Goal: Task Accomplishment & Management: Use online tool/utility

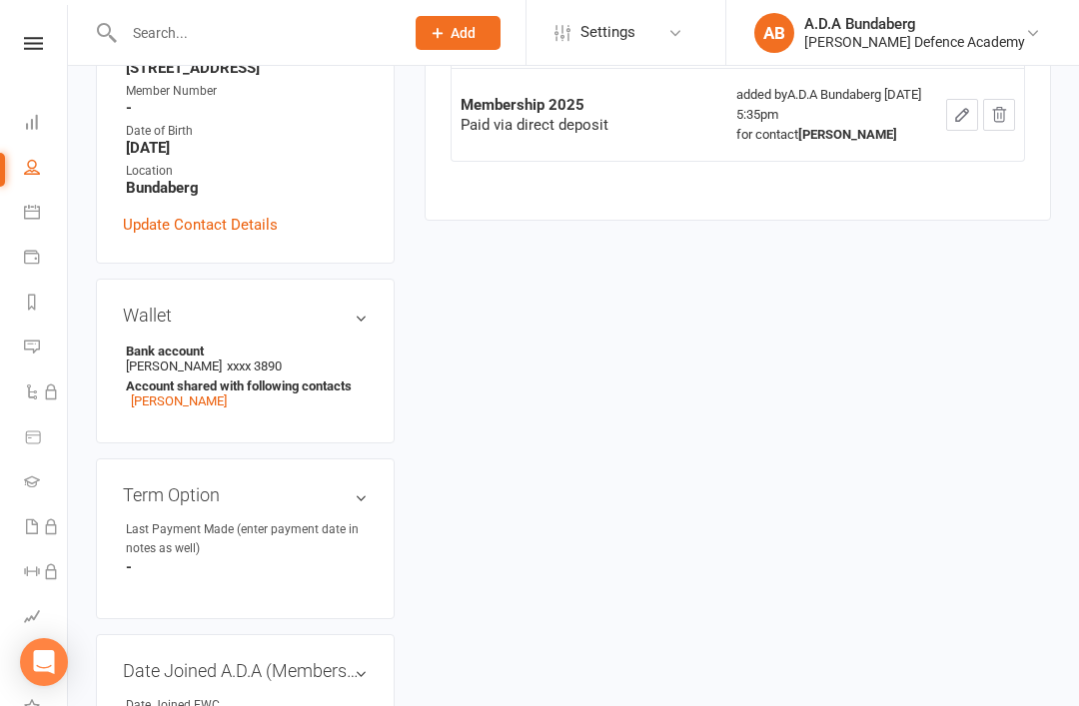
click at [45, 26] on nav "Clubworx Dashboard People Calendar Payments Reports Messages Sequences Product …" at bounding box center [34, 358] width 68 height 706
click at [43, 21] on nav "Clubworx Dashboard People Calendar Payments Reports Messages Sequences Product …" at bounding box center [34, 358] width 68 height 706
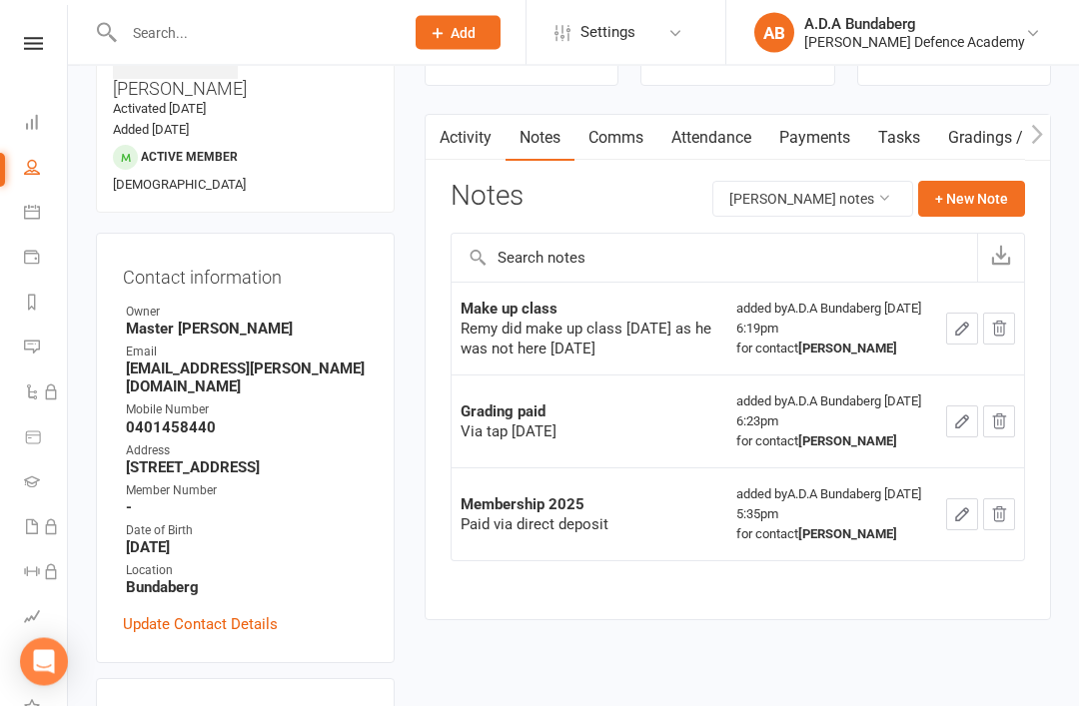
scroll to position [157, 0]
click at [42, 48] on icon at bounding box center [33, 43] width 19 height 13
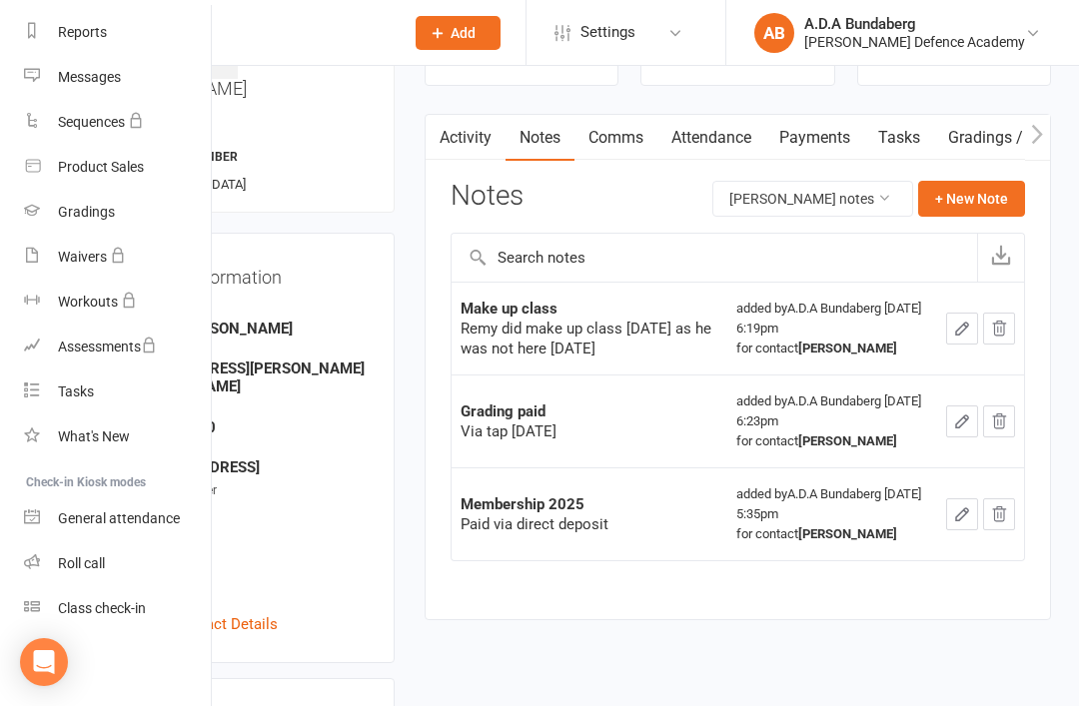
scroll to position [255, 0]
click at [135, 605] on div "Class check-in" at bounding box center [102, 608] width 88 height 16
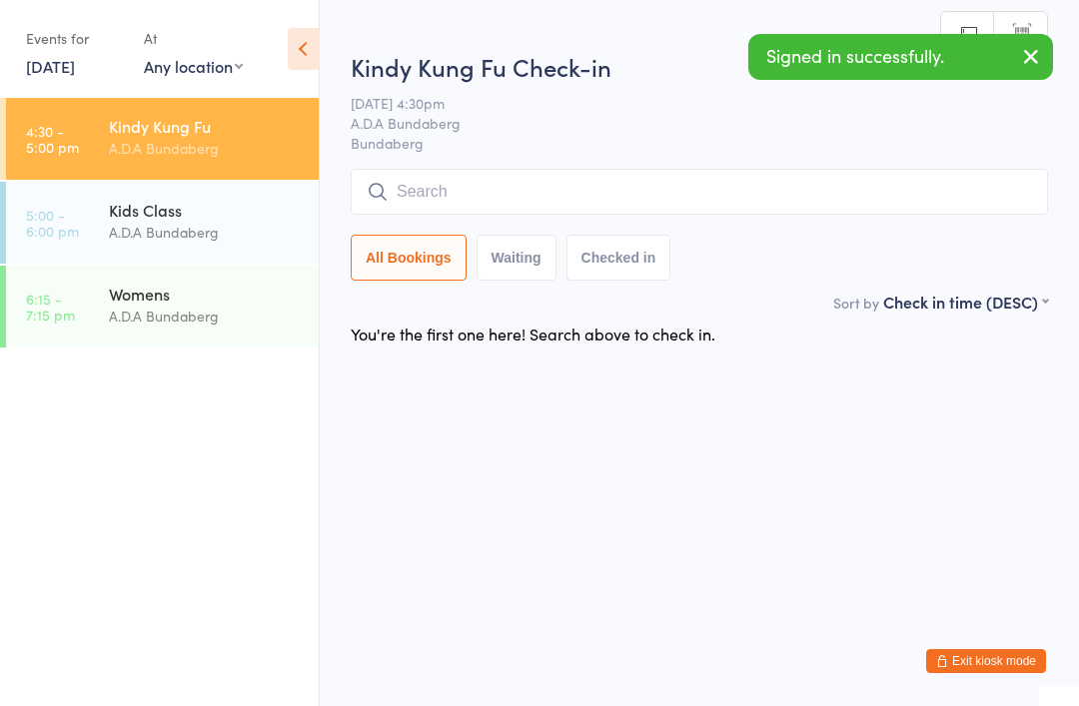
click at [452, 180] on input "search" at bounding box center [699, 192] width 697 height 46
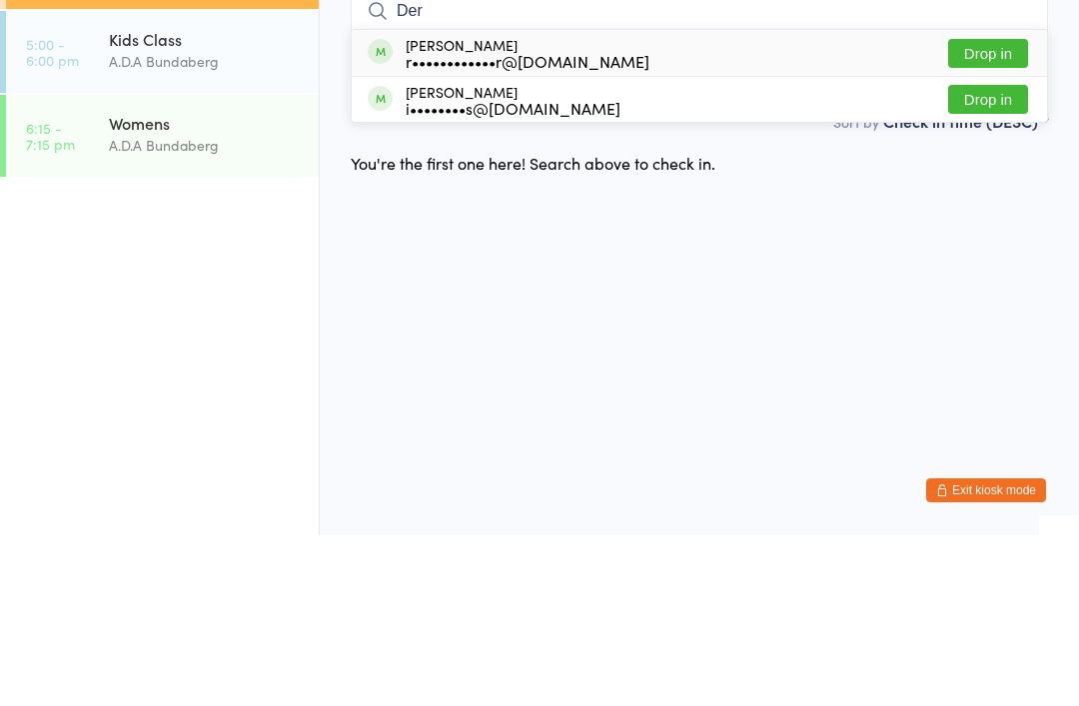
type input "Der"
click at [992, 210] on button "Drop in" at bounding box center [988, 224] width 80 height 29
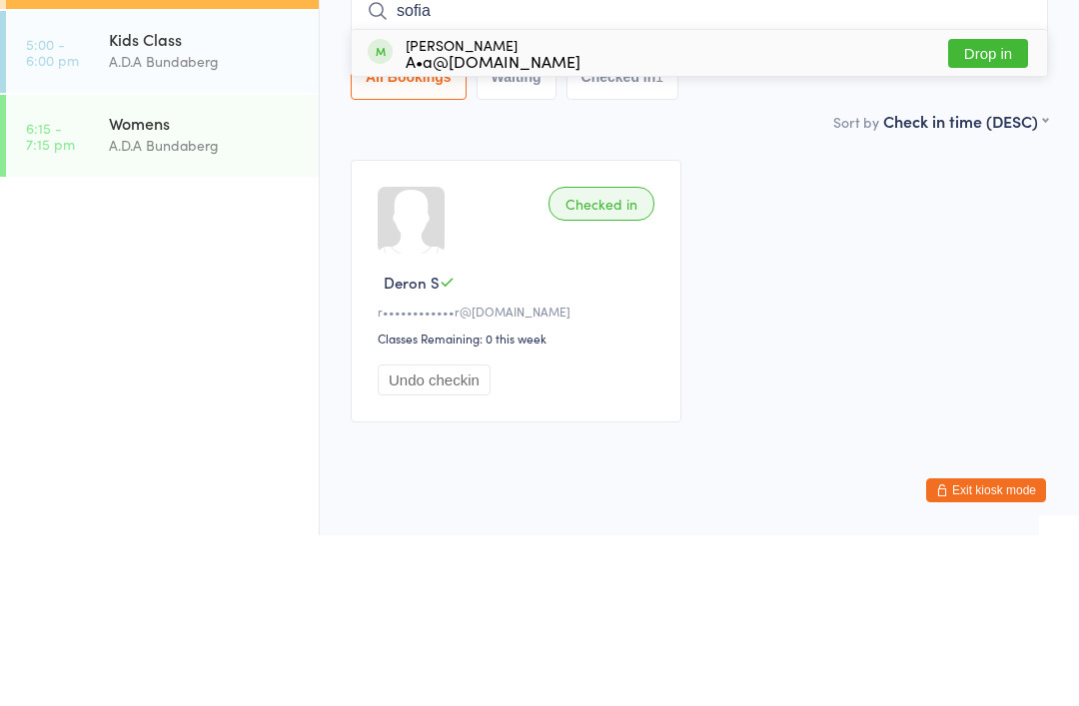
type input "sofia"
click at [1000, 210] on button "Drop in" at bounding box center [988, 224] width 80 height 29
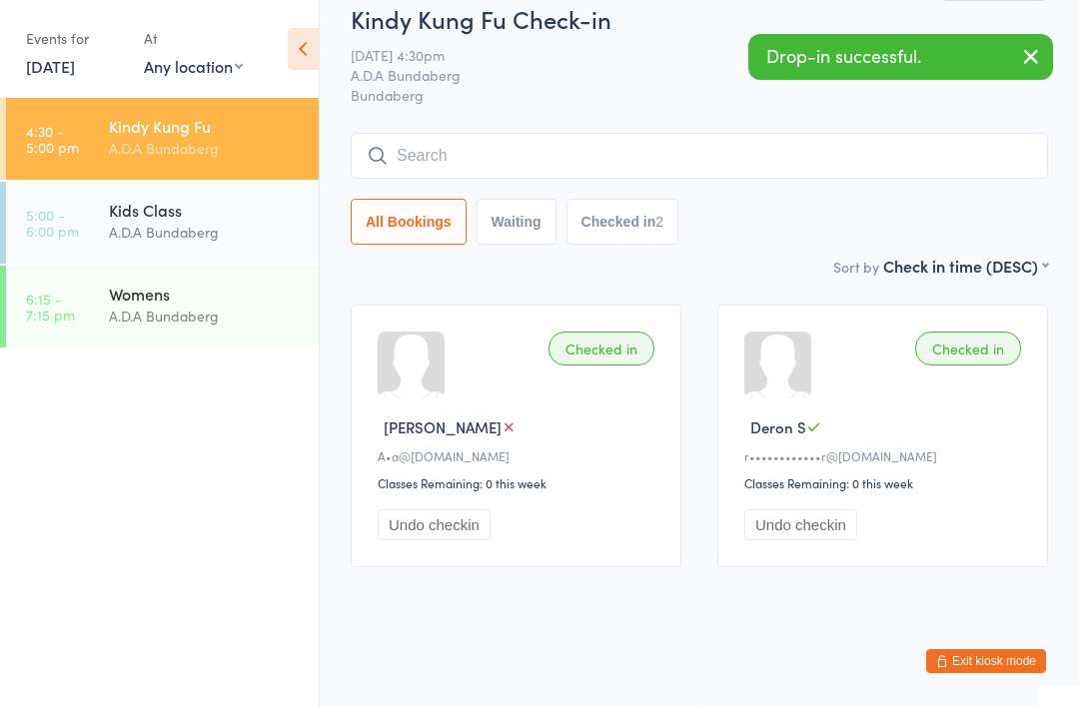
click at [572, 133] on input "search" at bounding box center [699, 156] width 697 height 46
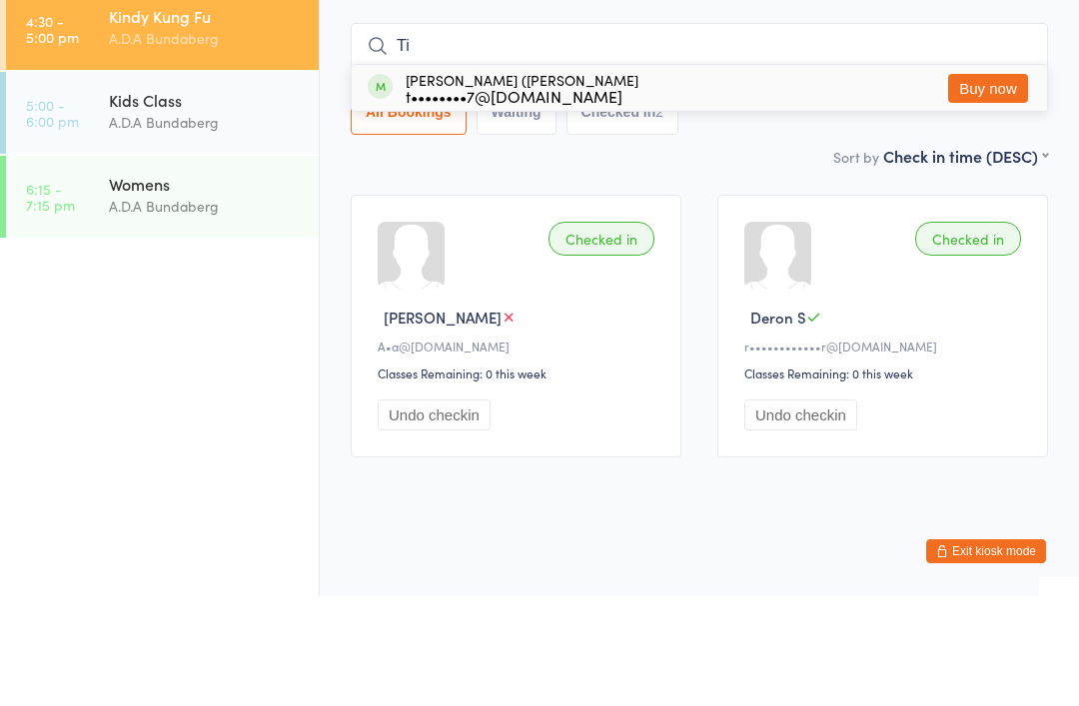
type input "T"
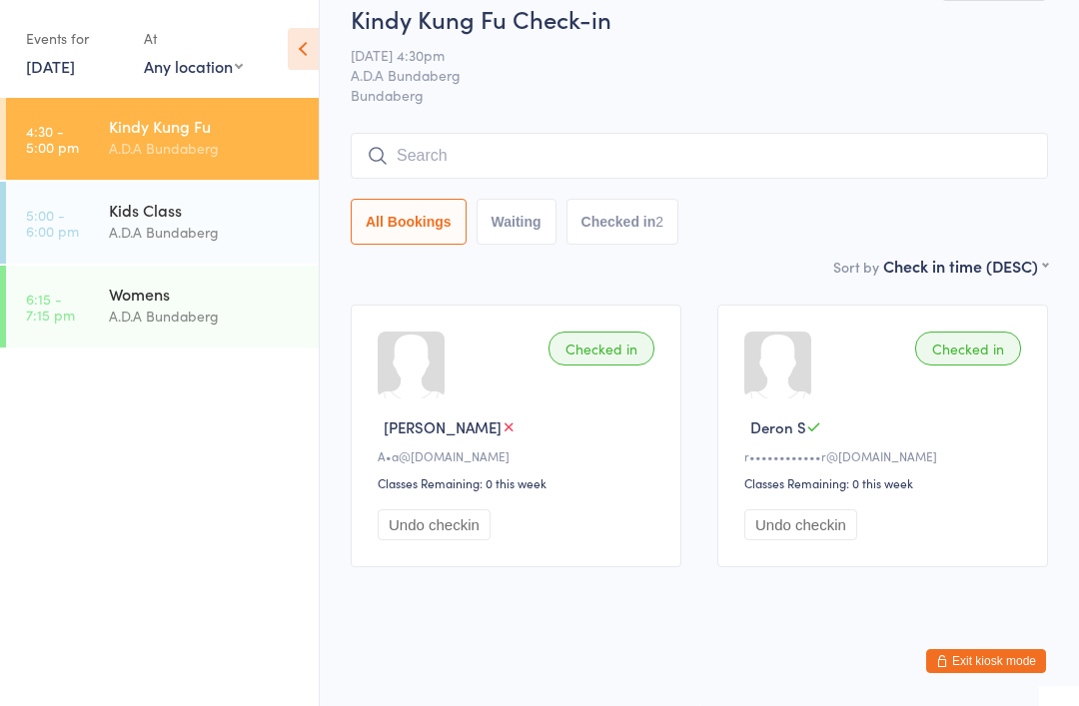
click at [965, 650] on button "Exit kiosk mode" at bounding box center [986, 661] width 120 height 24
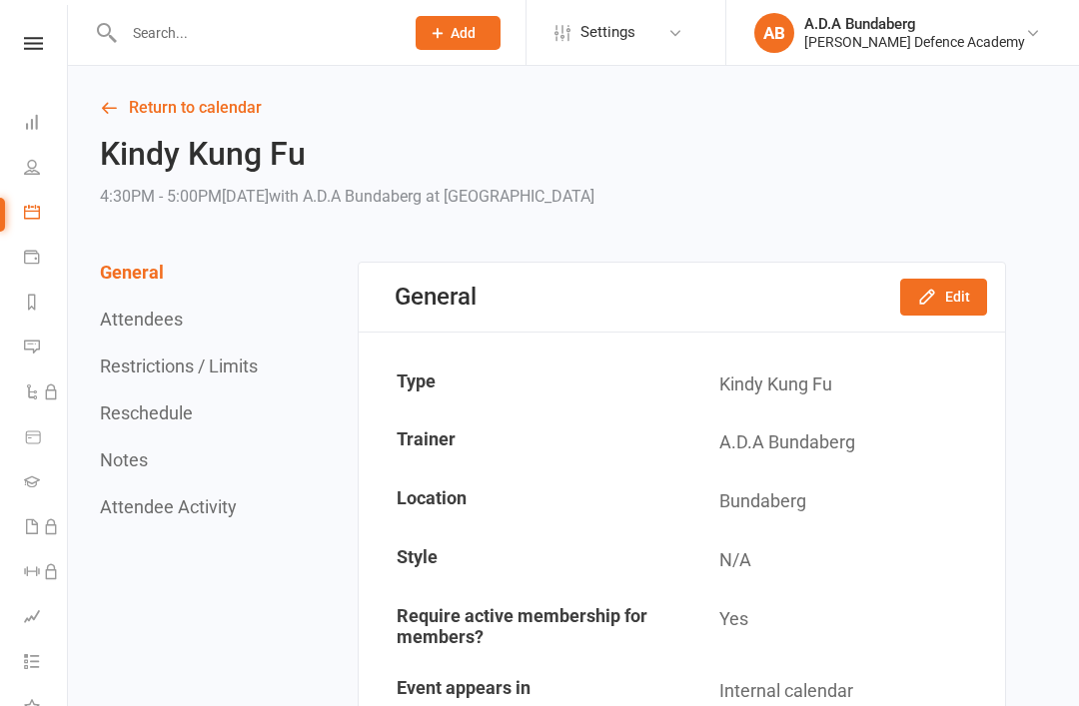
click at [164, 4] on div at bounding box center [243, 32] width 294 height 65
click at [191, 24] on input "text" at bounding box center [254, 33] width 272 height 28
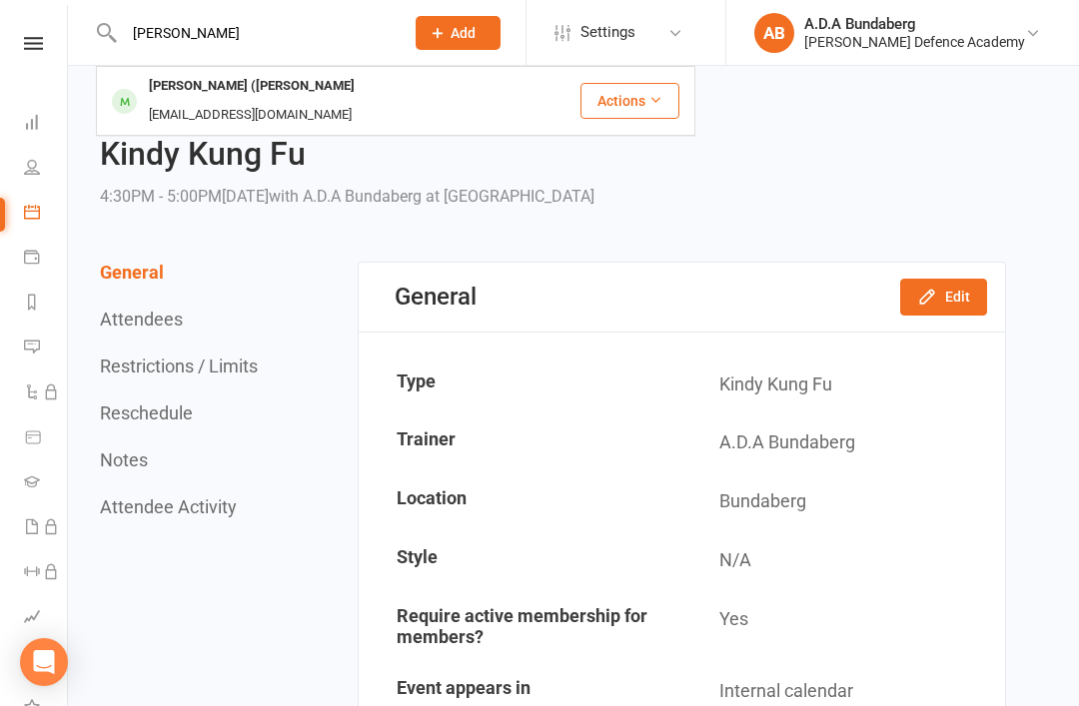
type input "Tina"
click at [476, 30] on span "Add" at bounding box center [463, 33] width 25 height 16
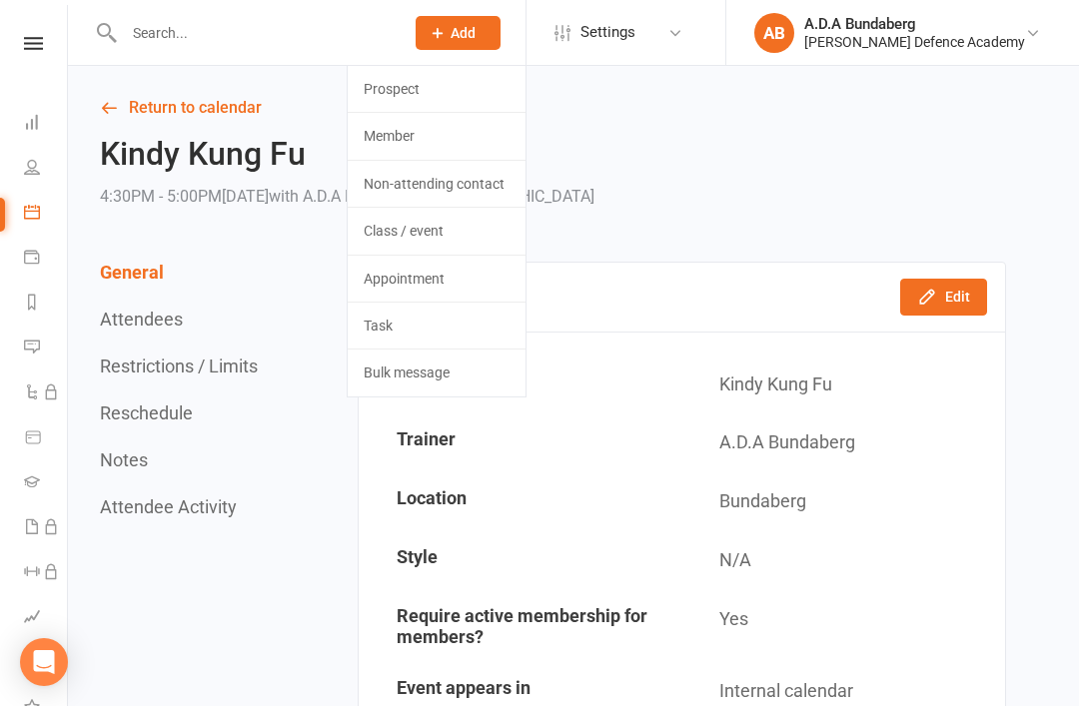
click at [338, 24] on input "text" at bounding box center [254, 33] width 272 height 28
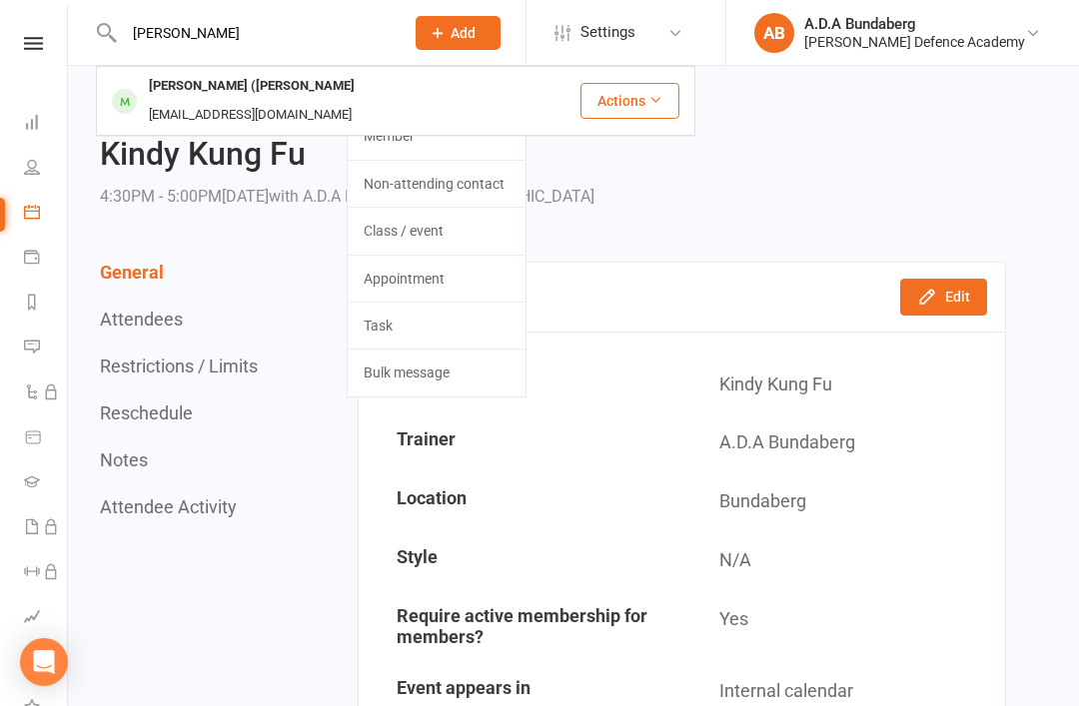
type input "Tina"
click at [358, 101] on div "tanika_197@hotmail.com" at bounding box center [250, 115] width 215 height 29
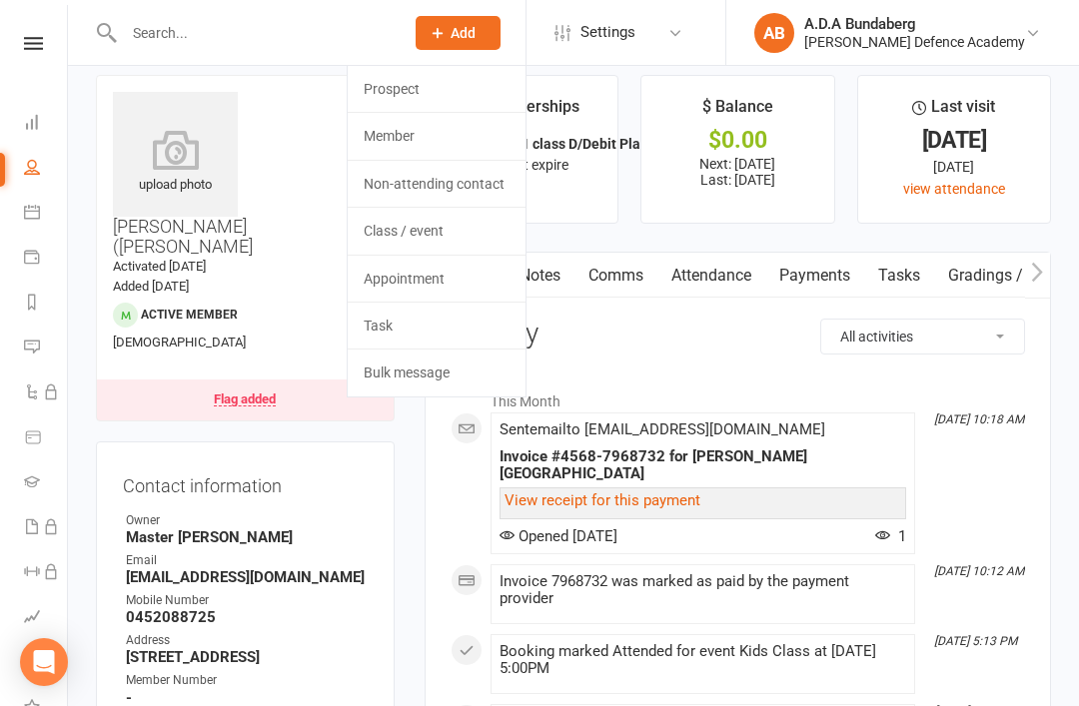
scroll to position [12, 0]
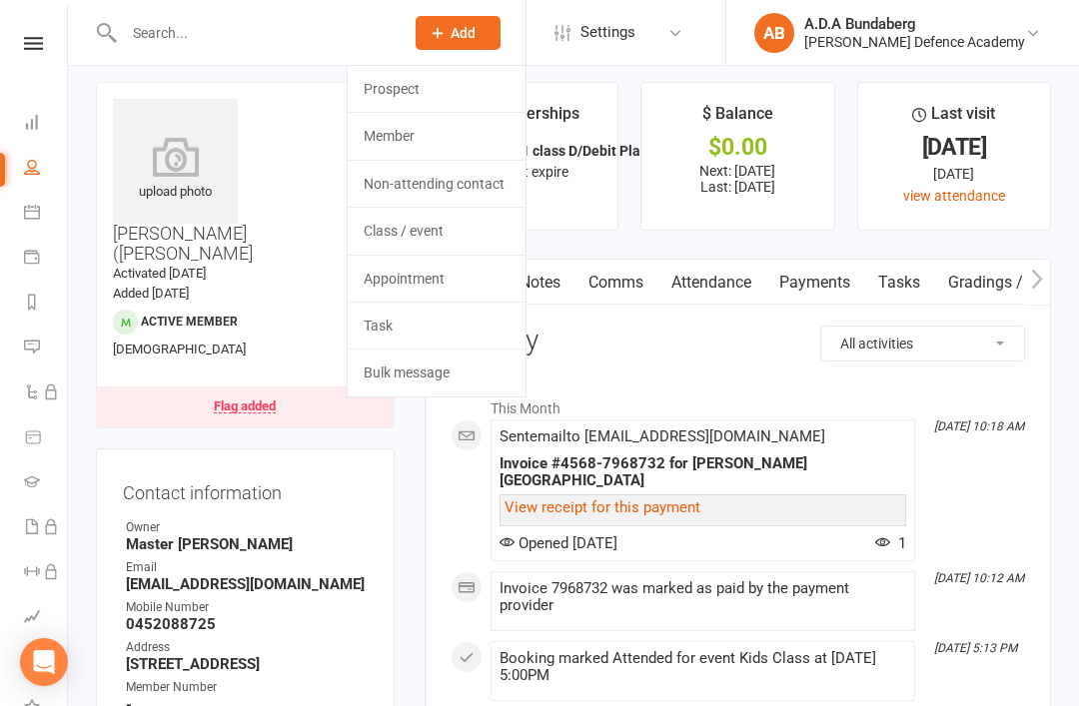
click at [718, 392] on li "This Month" at bounding box center [738, 404] width 574 height 32
click at [609, 335] on h3 "Activity" at bounding box center [738, 341] width 574 height 31
click at [476, 37] on span "Add" at bounding box center [463, 33] width 25 height 16
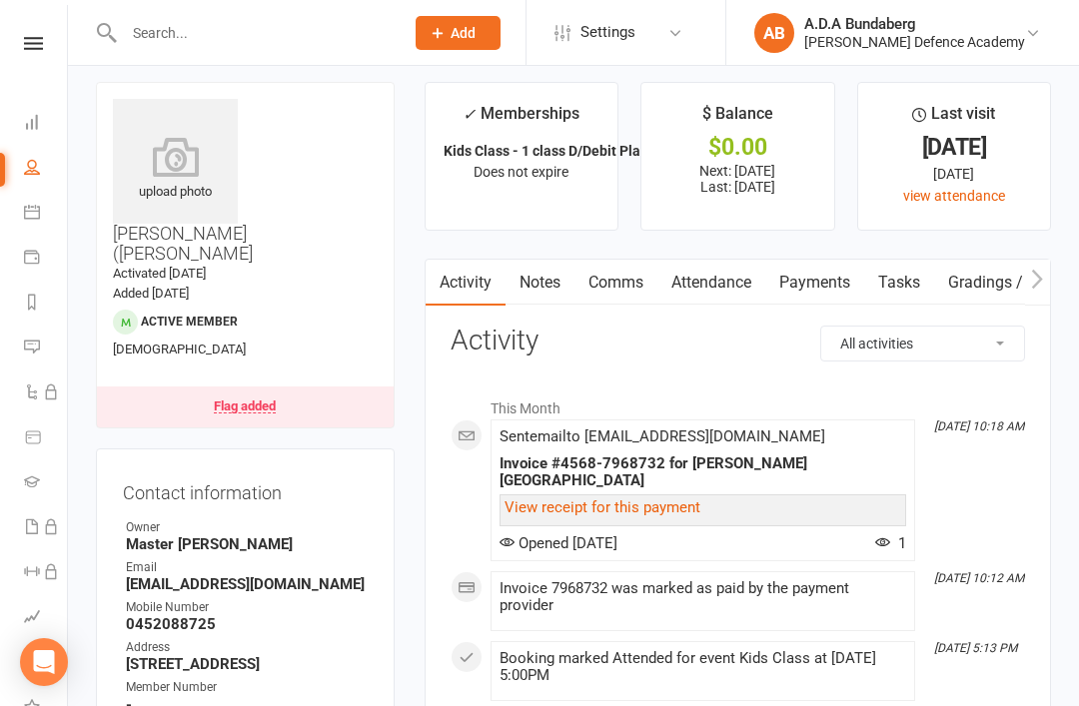
click at [545, 287] on link "Notes" at bounding box center [539, 283] width 69 height 46
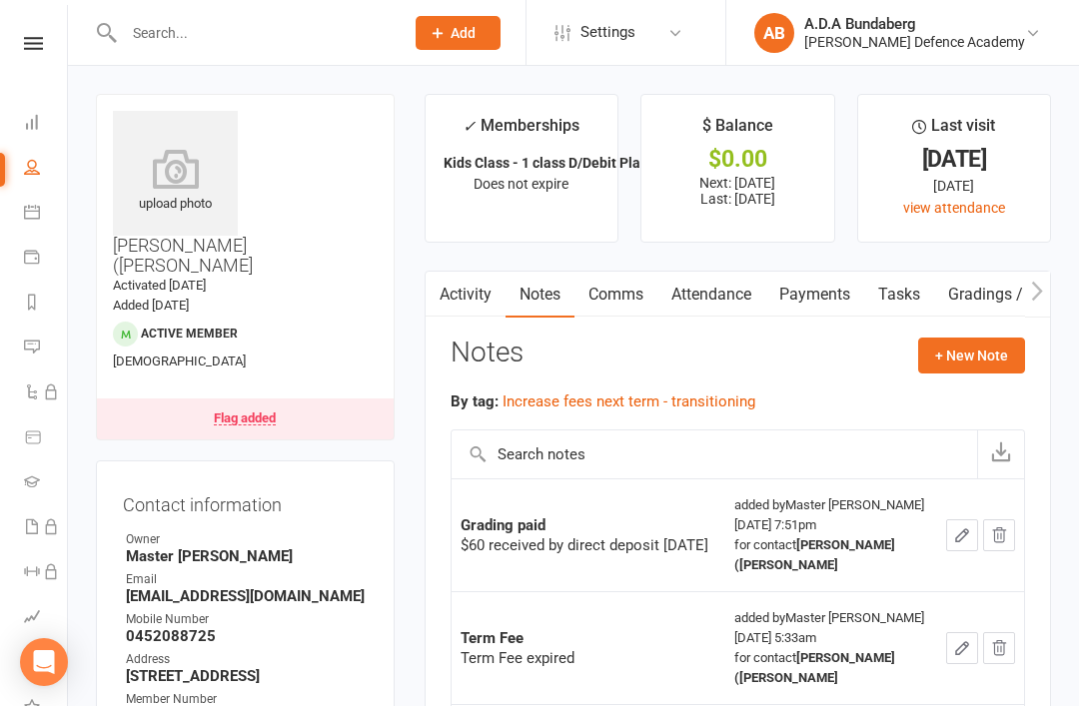
click at [829, 288] on link "Payments" at bounding box center [814, 295] width 99 height 46
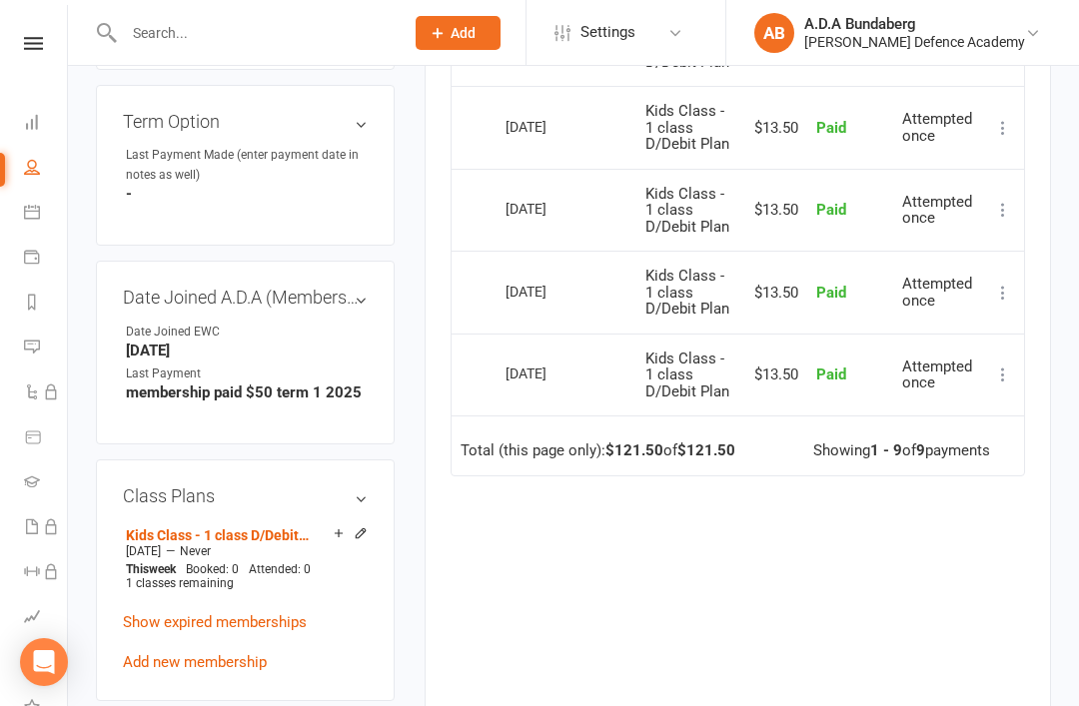
scroll to position [950, 0]
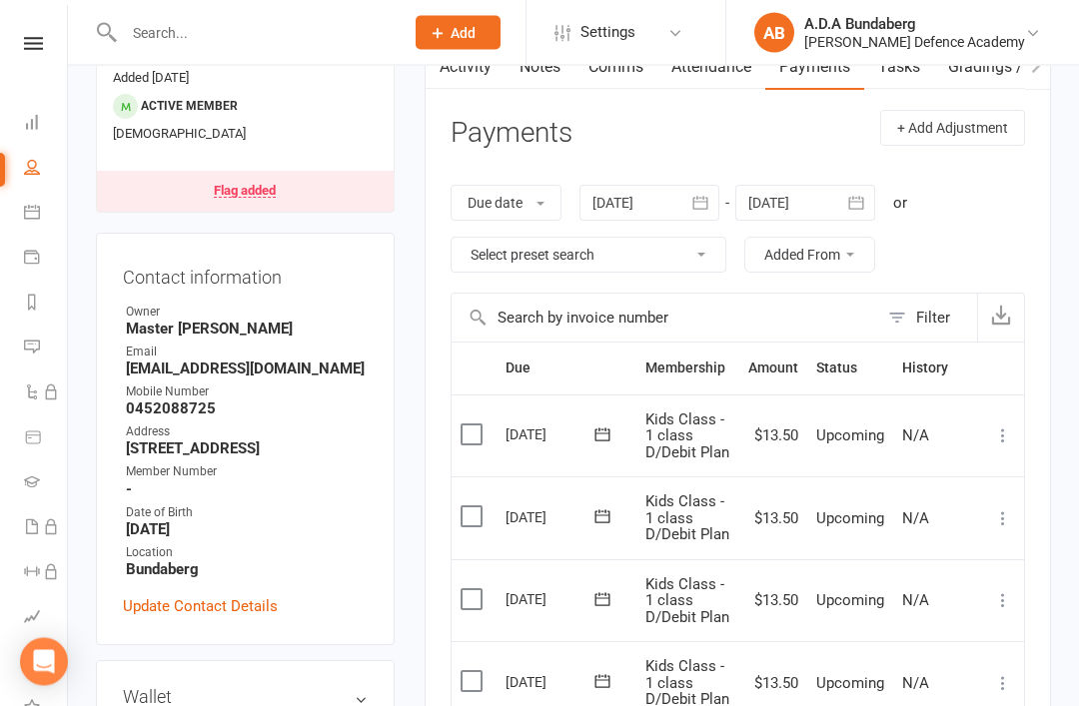
click at [43, 38] on link at bounding box center [33, 43] width 71 height 13
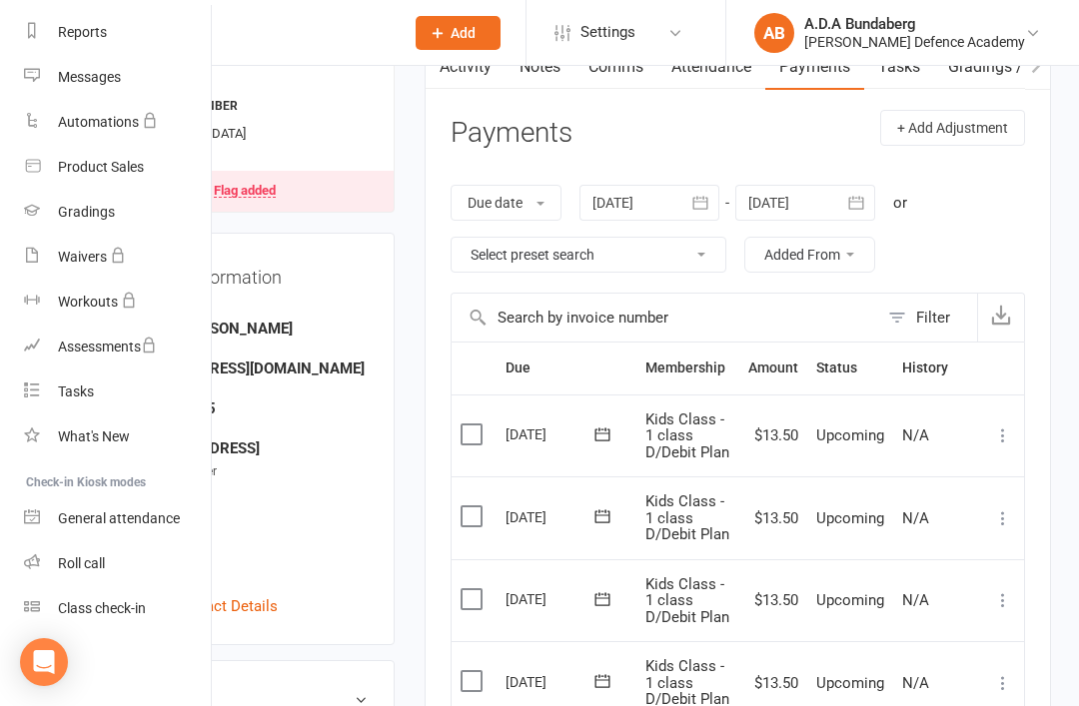
scroll to position [255, 0]
click at [133, 610] on div "Class check-in" at bounding box center [102, 608] width 88 height 16
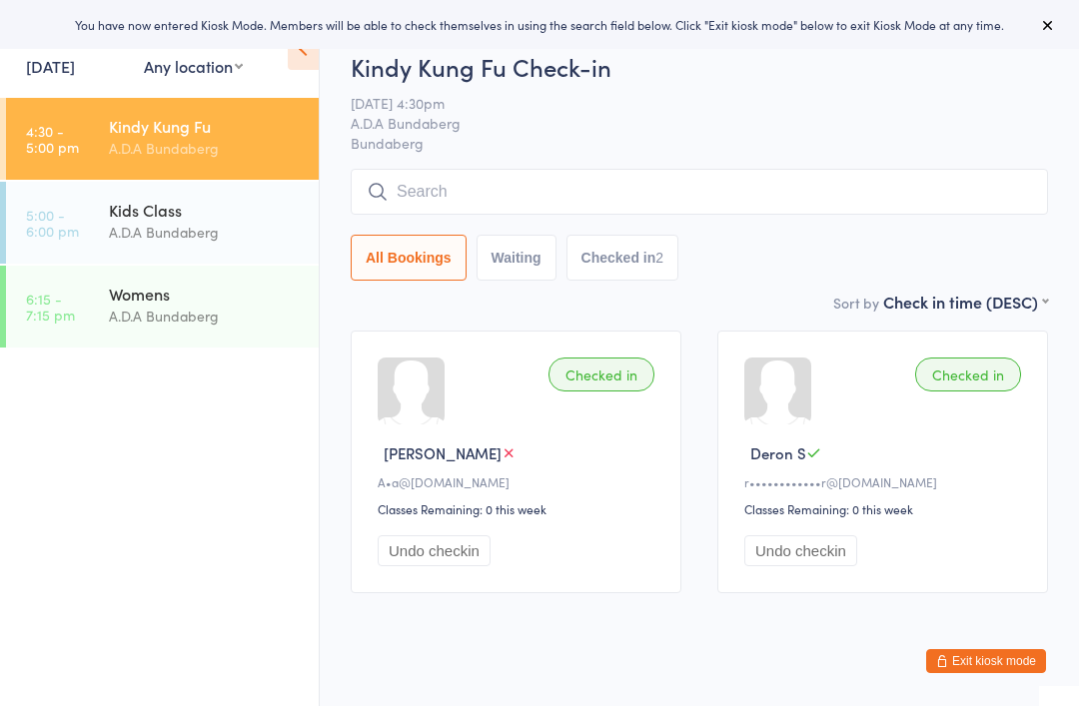
click at [178, 216] on div "Kids Class" at bounding box center [205, 210] width 193 height 22
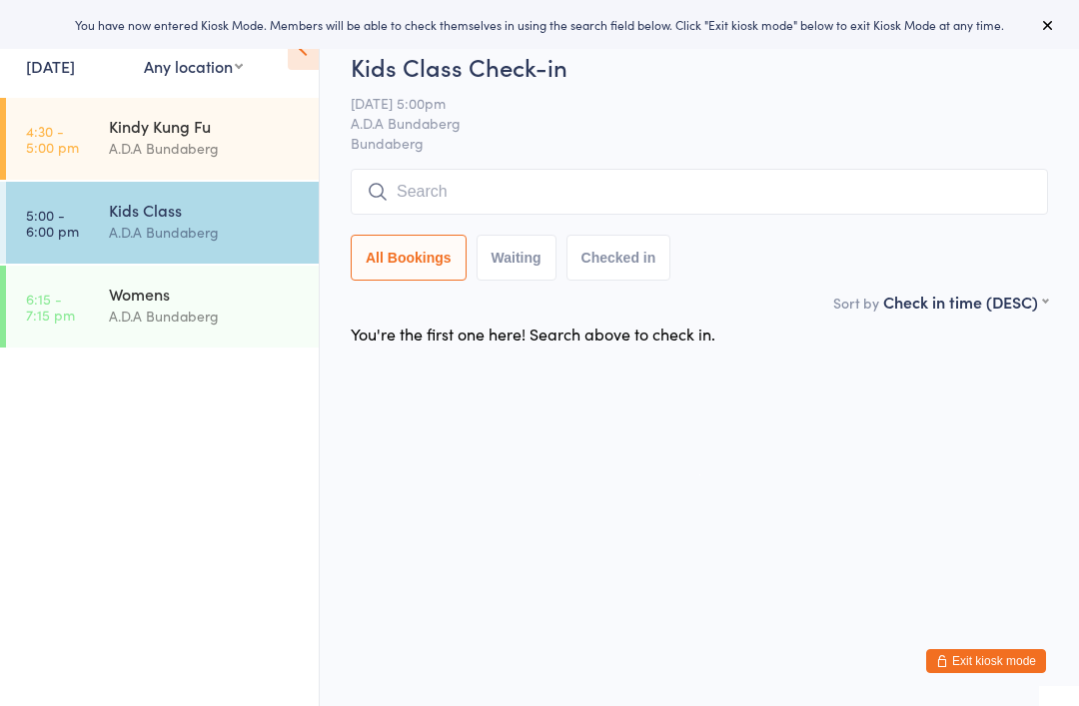
click at [505, 179] on input "search" at bounding box center [699, 192] width 697 height 46
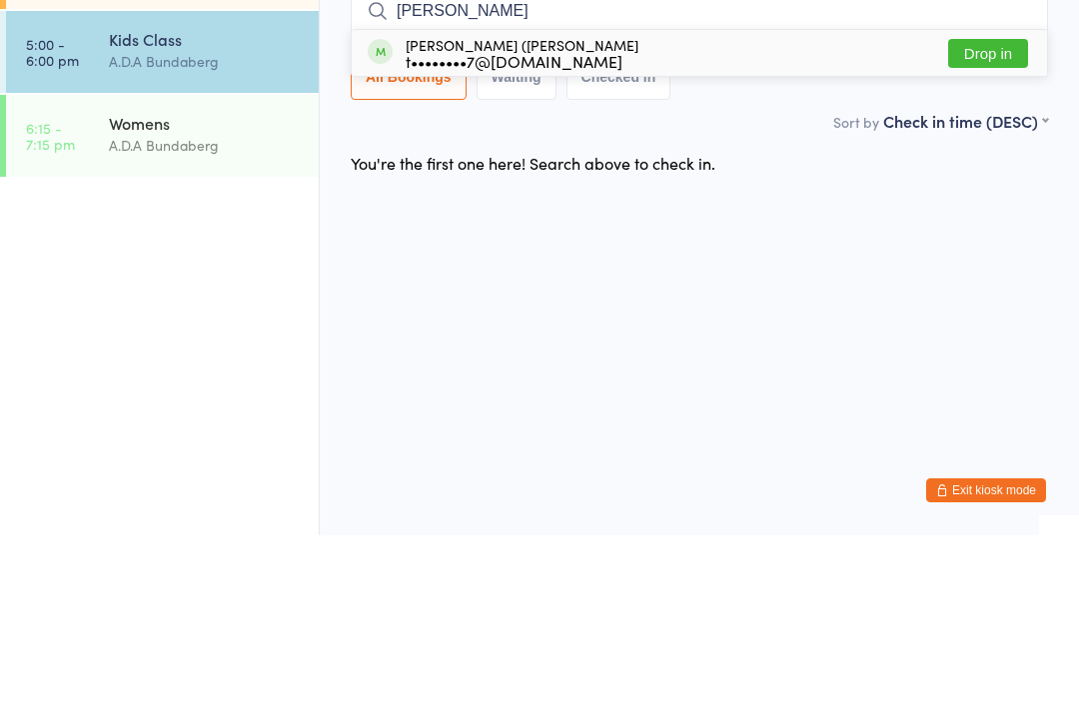
type input "Tina"
click at [979, 210] on button "Drop in" at bounding box center [988, 224] width 80 height 29
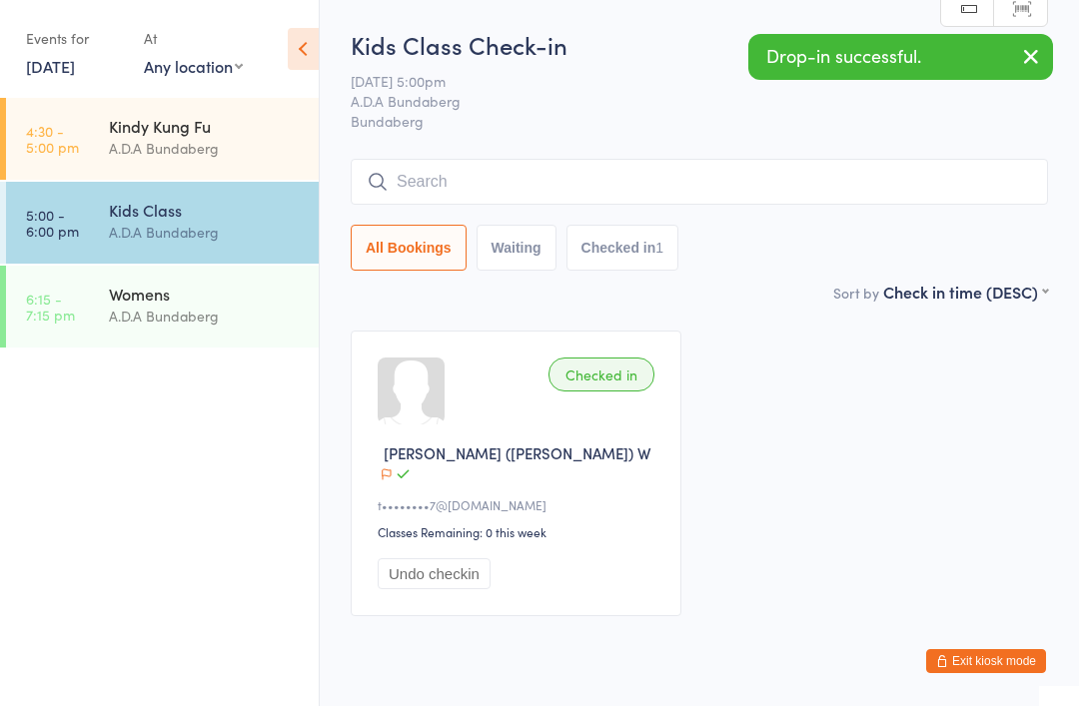
click at [240, 123] on div "Kindy Kung Fu" at bounding box center [205, 126] width 193 height 22
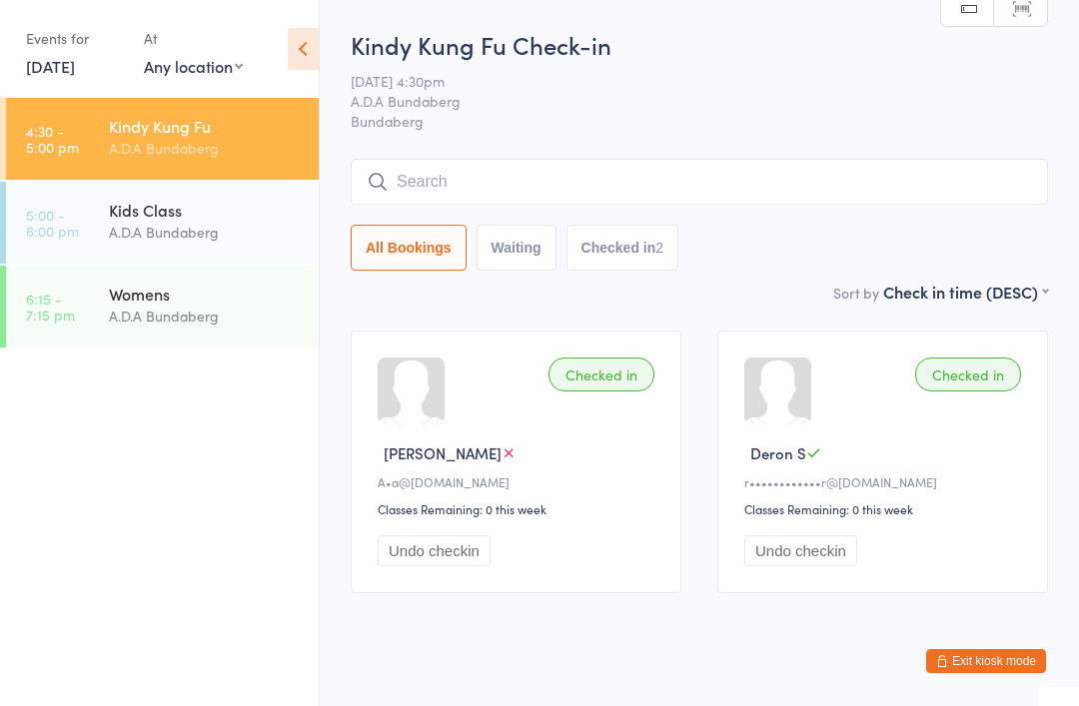
click at [1011, 653] on button "Exit kiosk mode" at bounding box center [986, 661] width 120 height 24
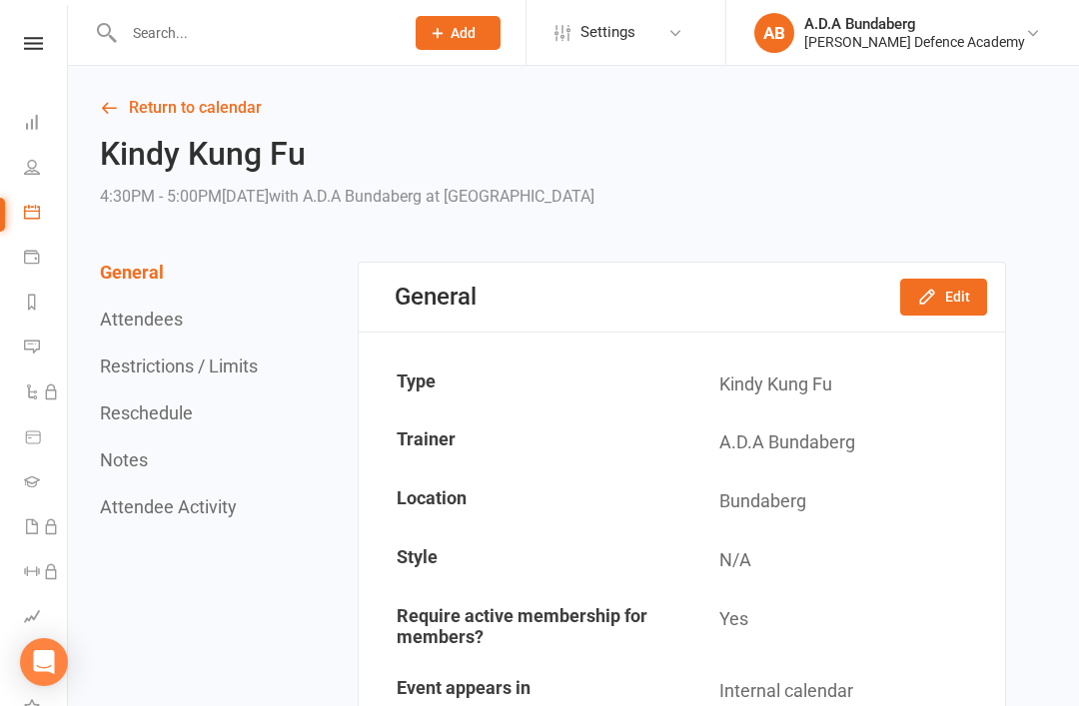
click at [17, 46] on link at bounding box center [33, 43] width 71 height 13
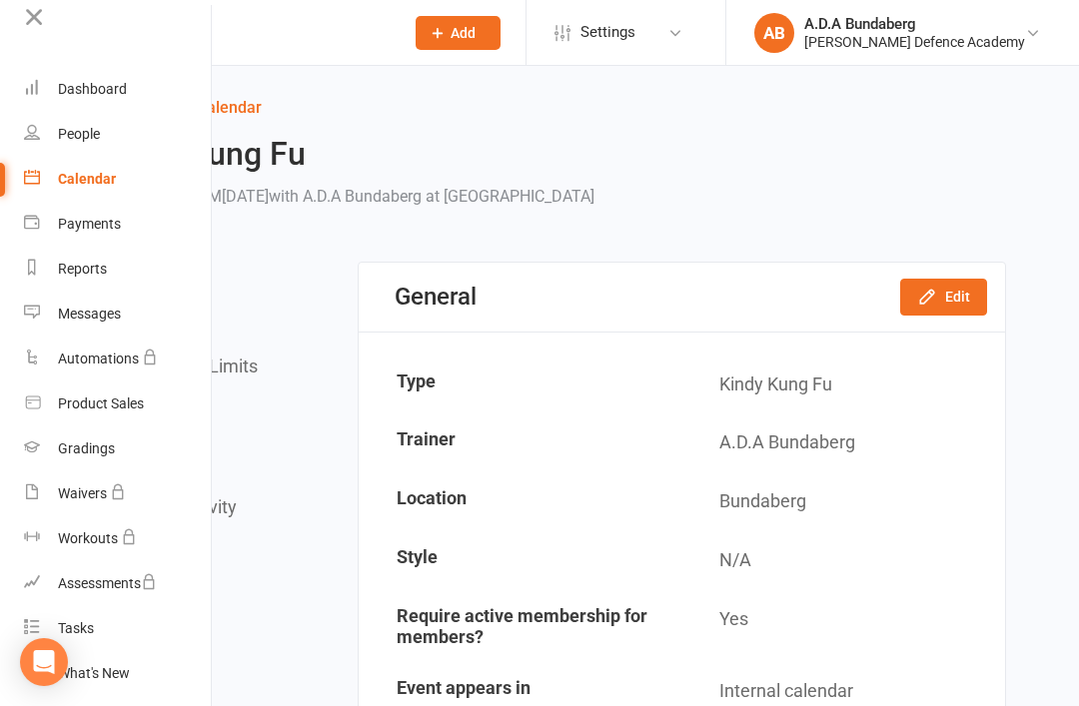
scroll to position [17, 0]
click at [104, 300] on link "Messages" at bounding box center [118, 315] width 189 height 45
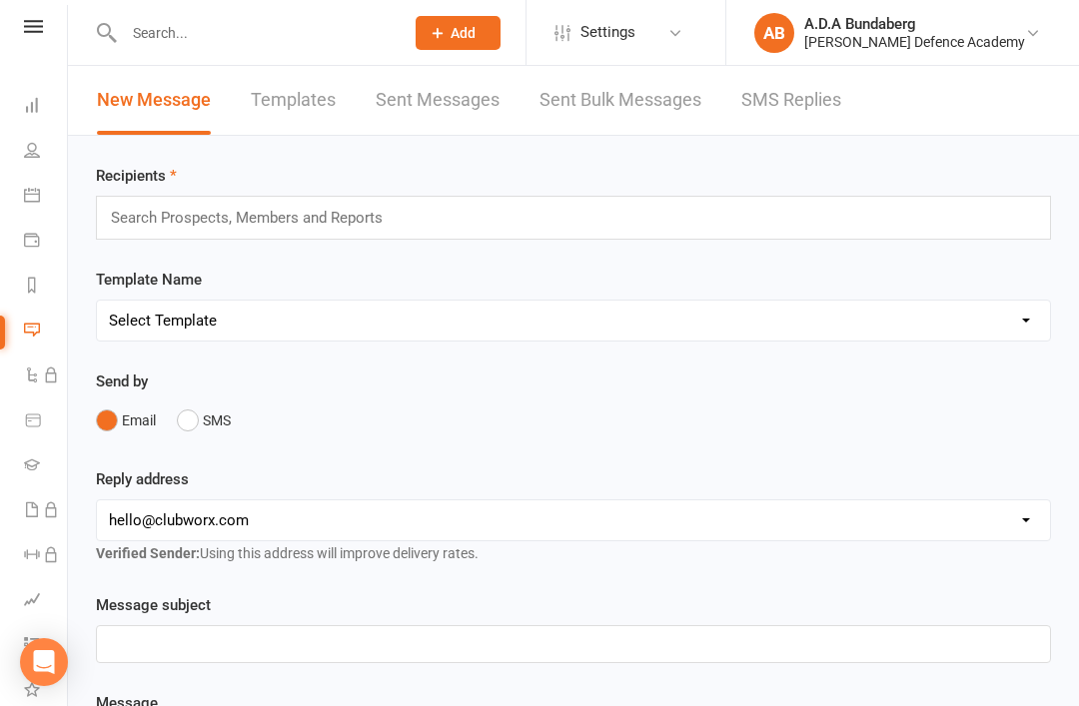
click at [644, 101] on link "Sent Bulk Messages" at bounding box center [620, 100] width 162 height 69
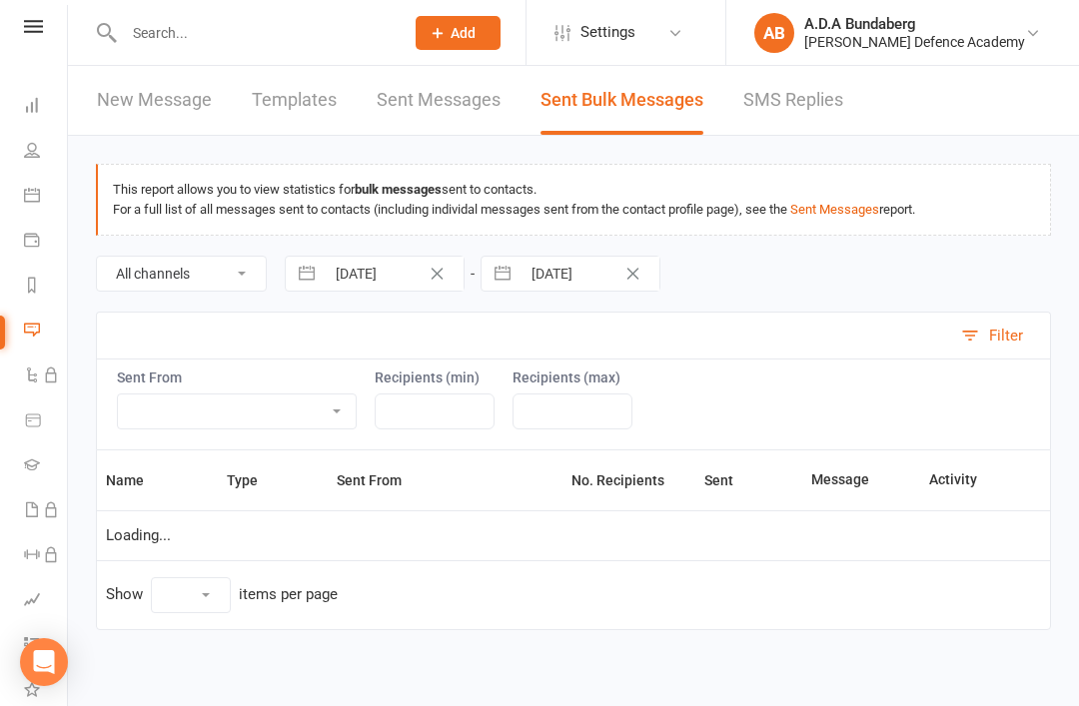
select select "10"
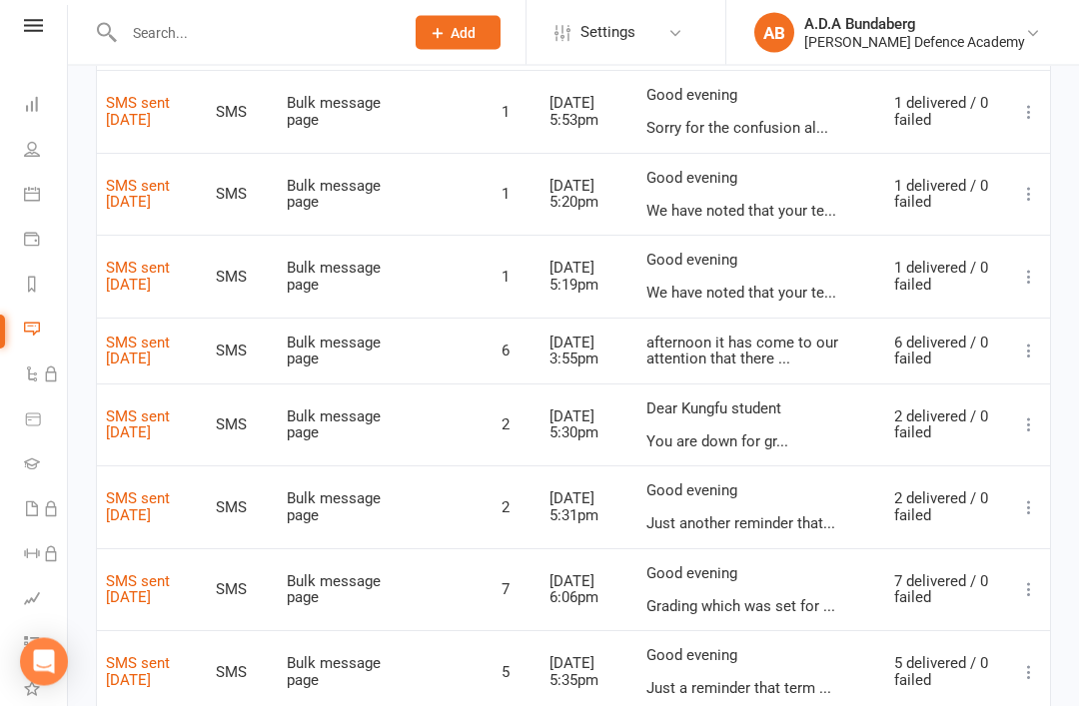
scroll to position [441, 0]
click at [805, 344] on div "afternoon it has come to our attention that there ..." at bounding box center [761, 351] width 230 height 33
click at [1032, 341] on icon at bounding box center [1029, 351] width 20 height 20
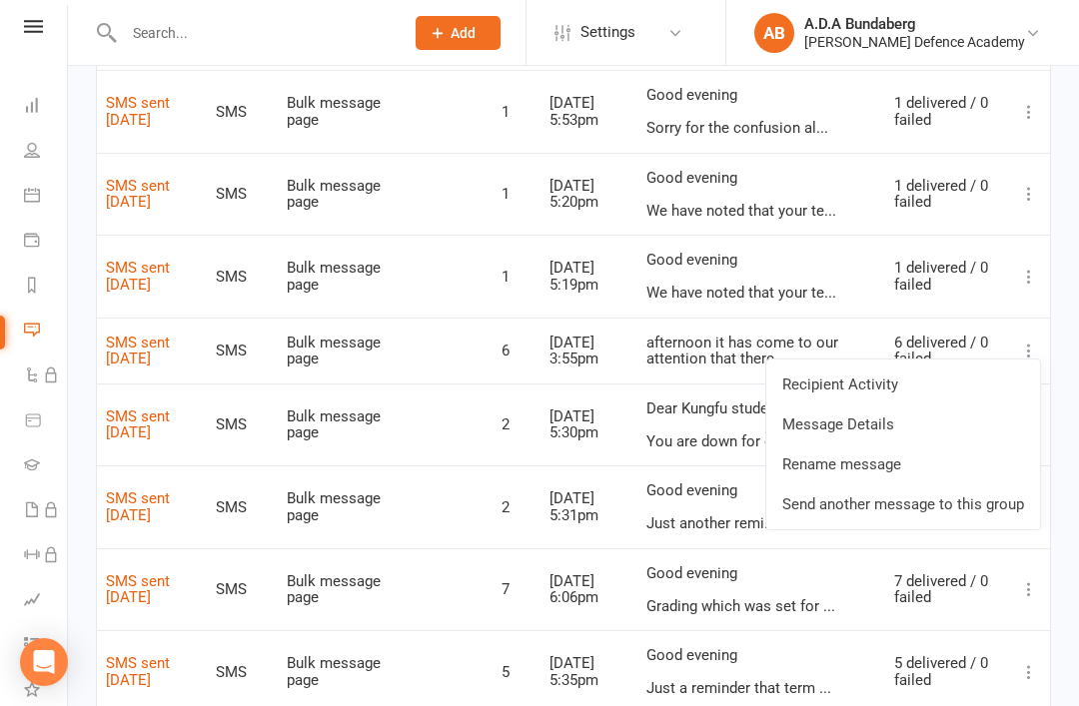
click at [874, 424] on link "Message Details" at bounding box center [903, 425] width 274 height 40
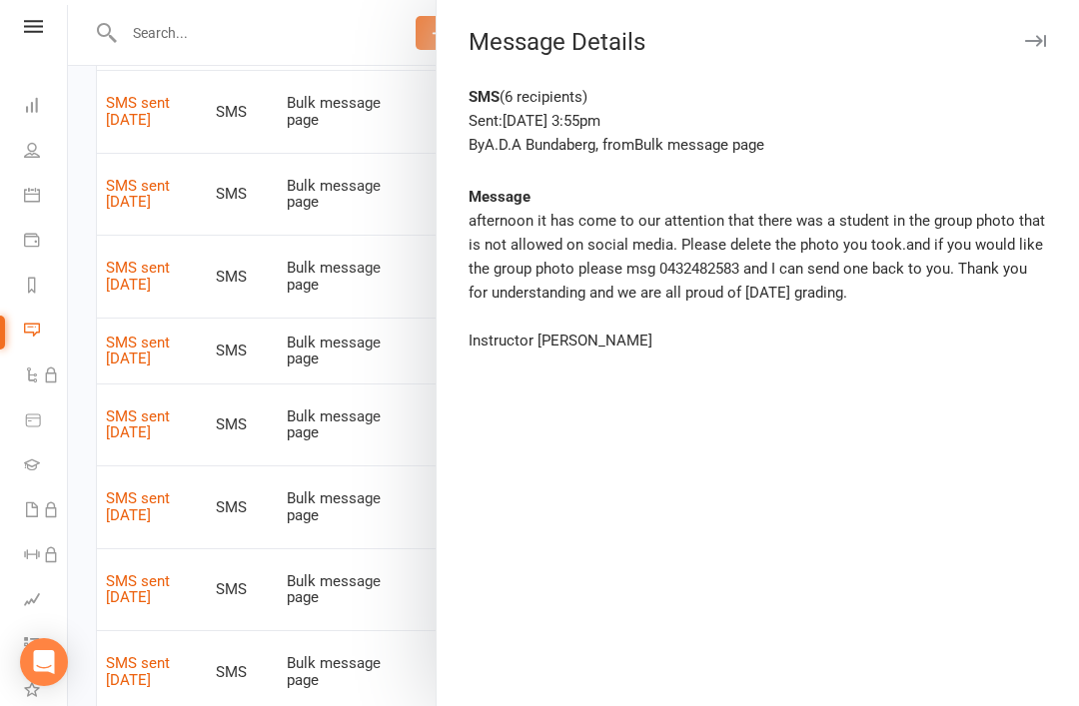
click at [435, 506] on div at bounding box center [573, 353] width 1011 height 706
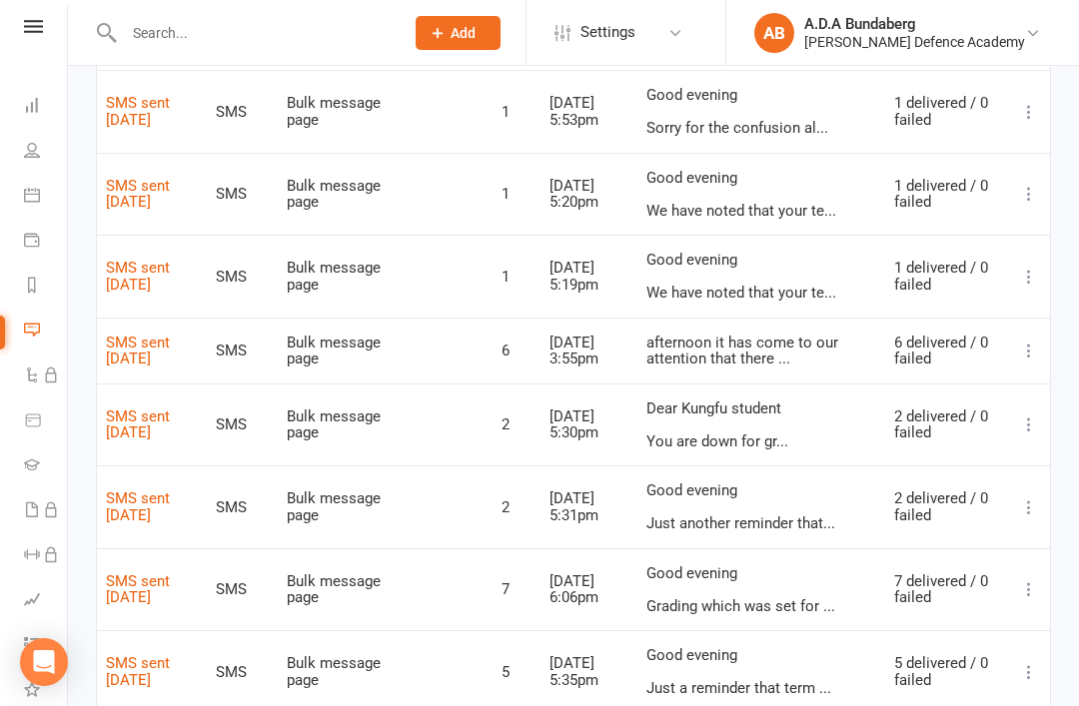
click at [30, 29] on icon at bounding box center [33, 26] width 19 height 13
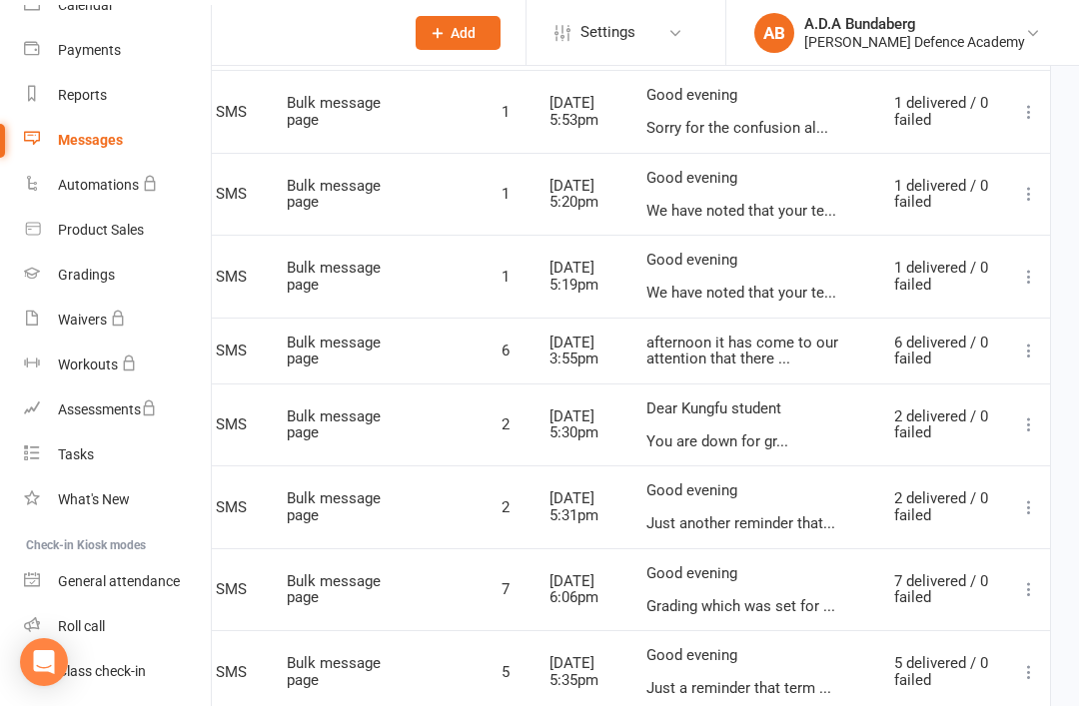
scroll to position [191, 0]
click at [127, 673] on div "Class check-in" at bounding box center [102, 672] width 88 height 16
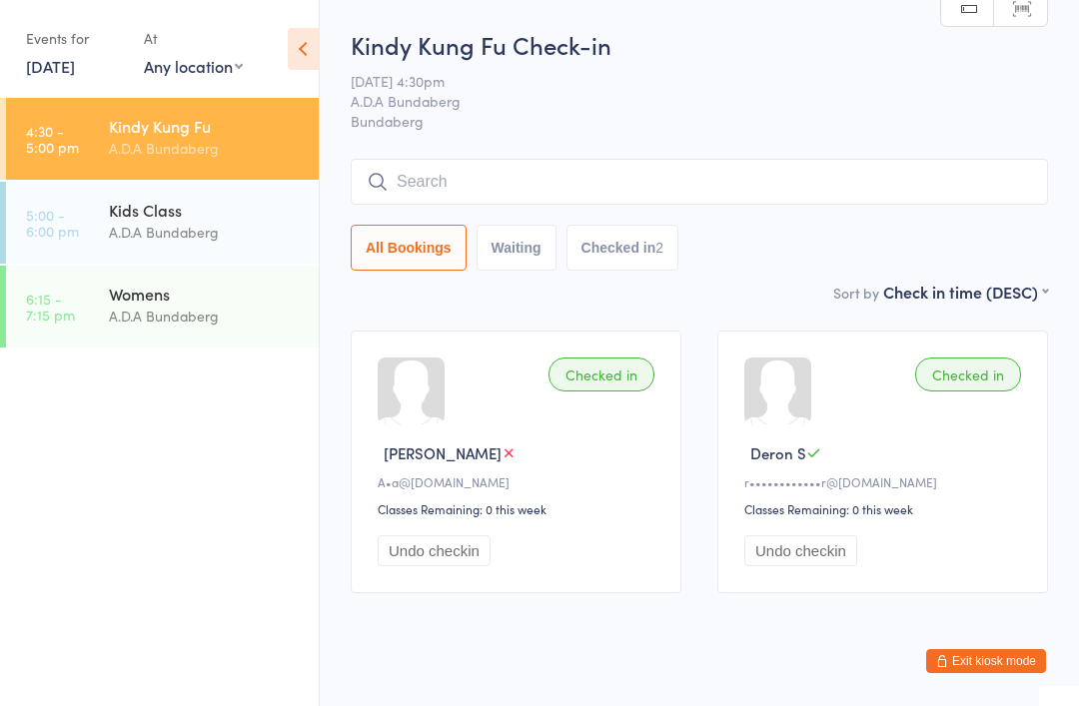
click at [437, 176] on input "search" at bounding box center [699, 182] width 697 height 46
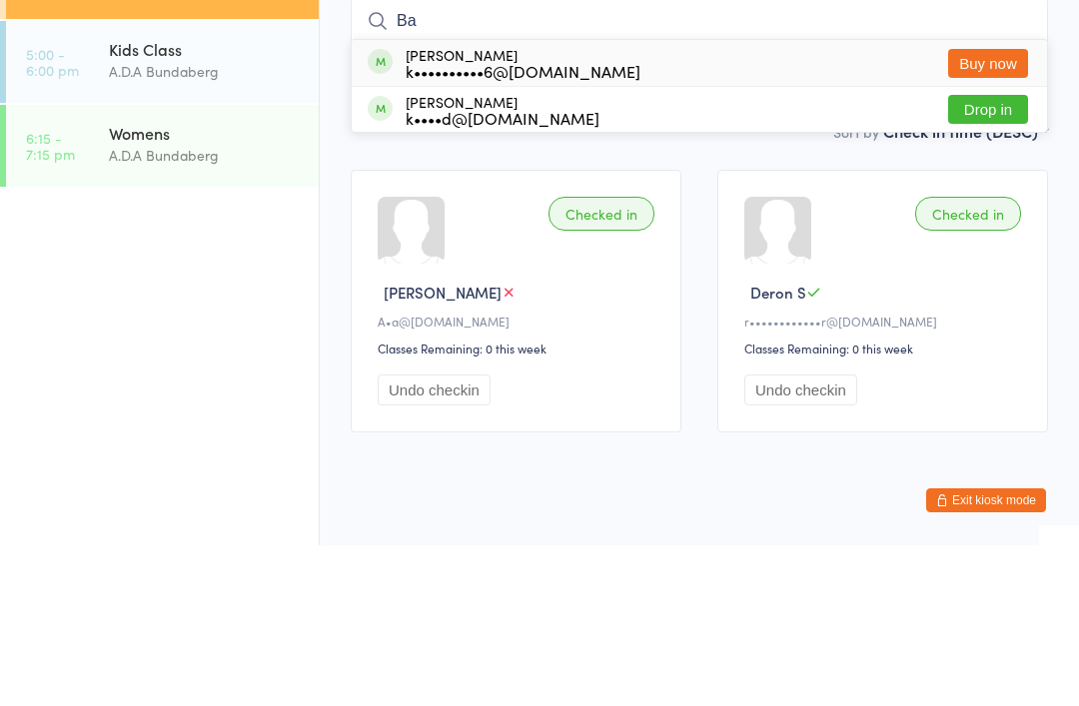
type input "B"
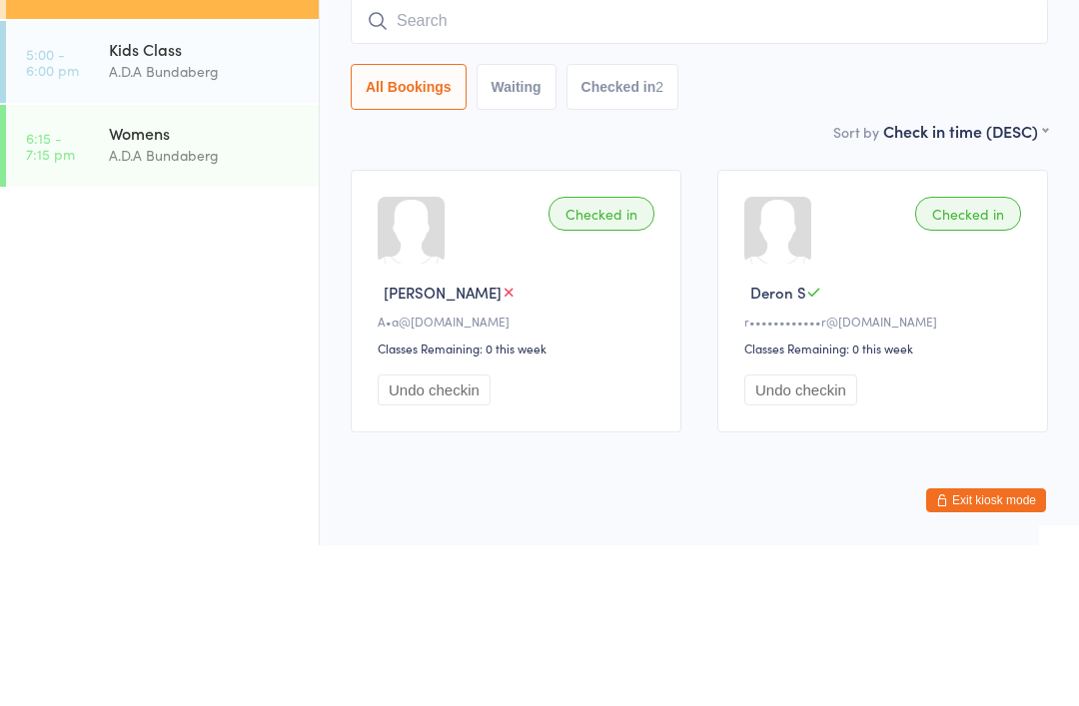
scroll to position [51, 0]
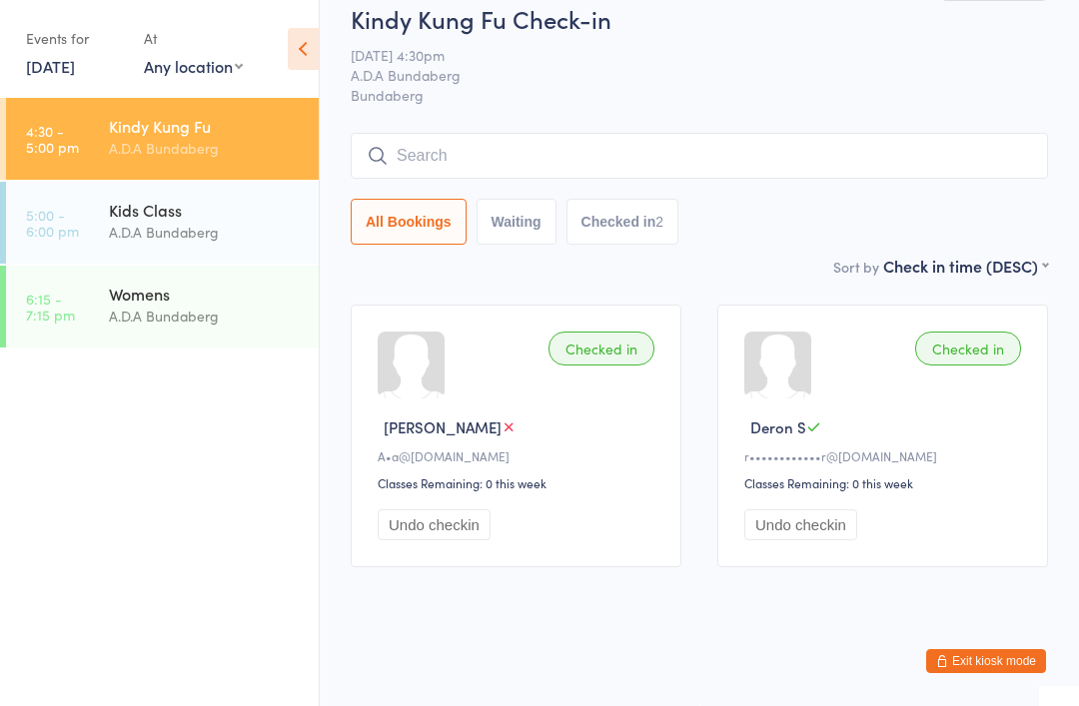
click at [959, 655] on button "Exit kiosk mode" at bounding box center [986, 661] width 120 height 24
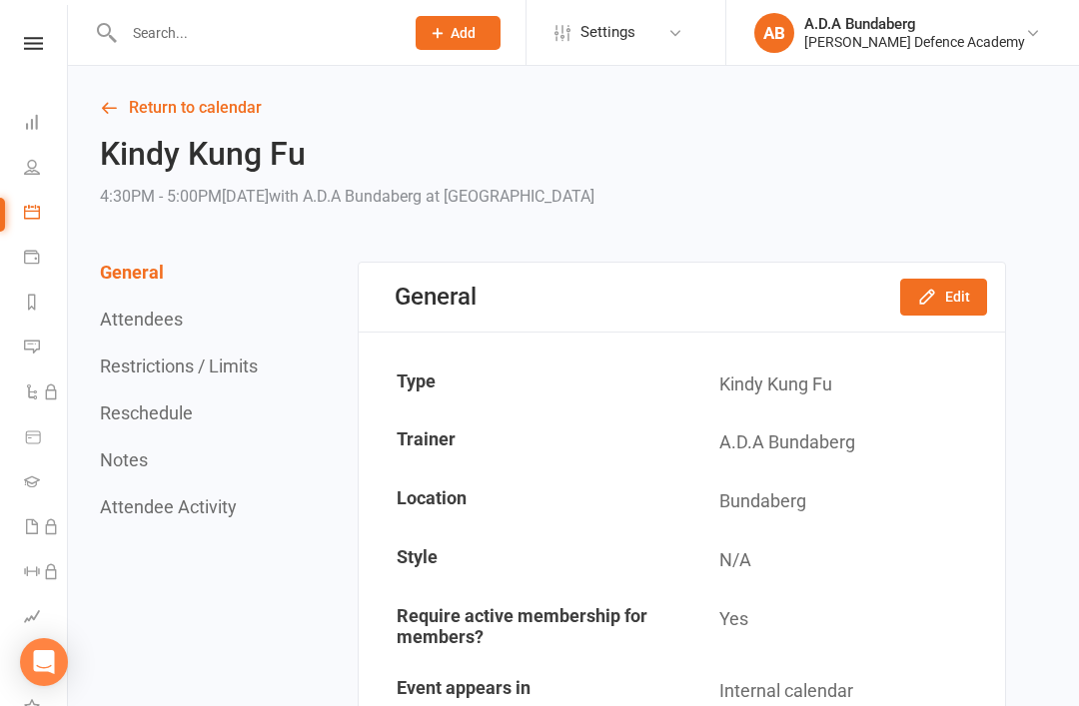
click at [28, 47] on icon at bounding box center [33, 43] width 19 height 13
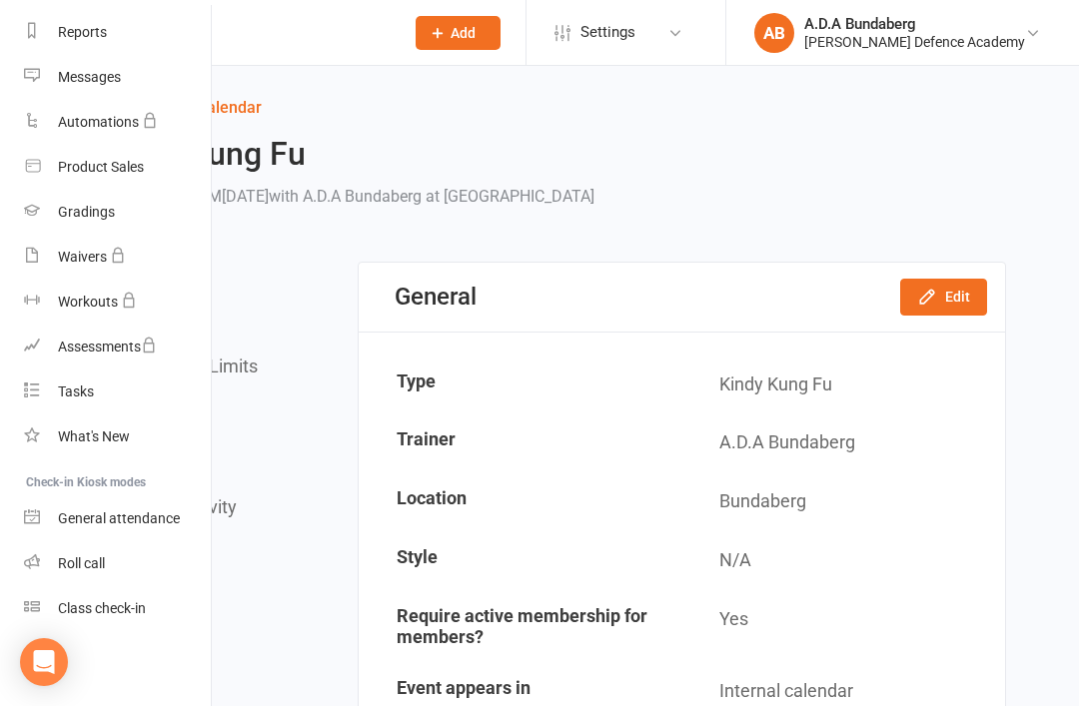
scroll to position [255, 0]
click at [139, 617] on link "Class check-in" at bounding box center [118, 608] width 189 height 45
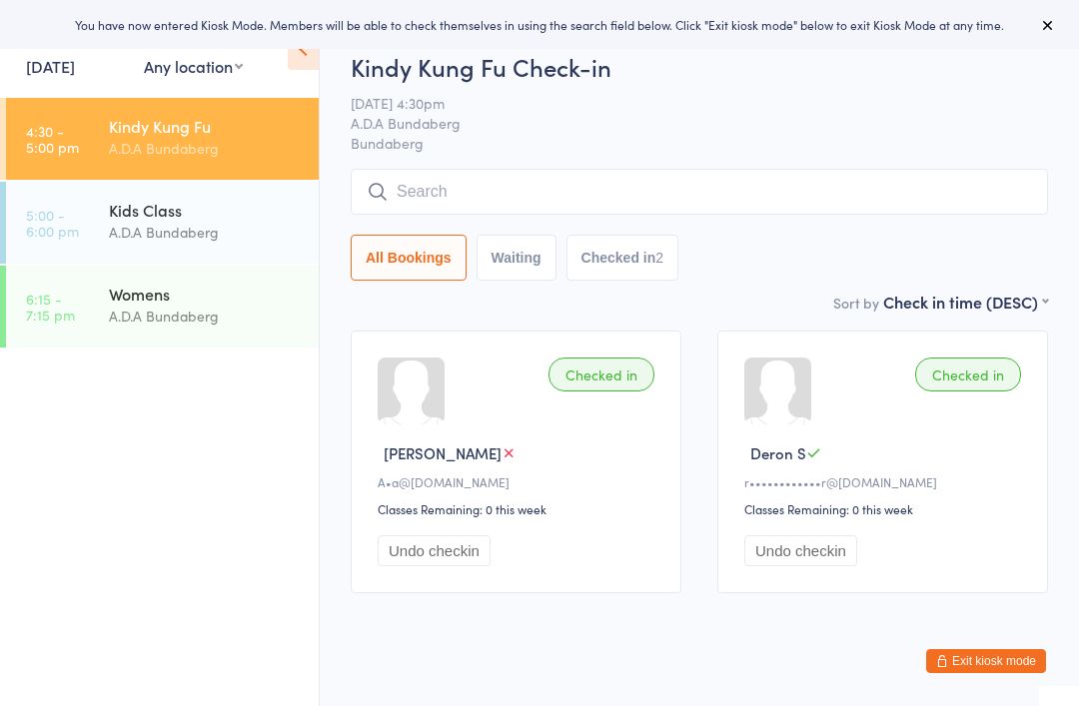
click at [178, 241] on div "A.D.A Bundaberg" at bounding box center [205, 232] width 193 height 23
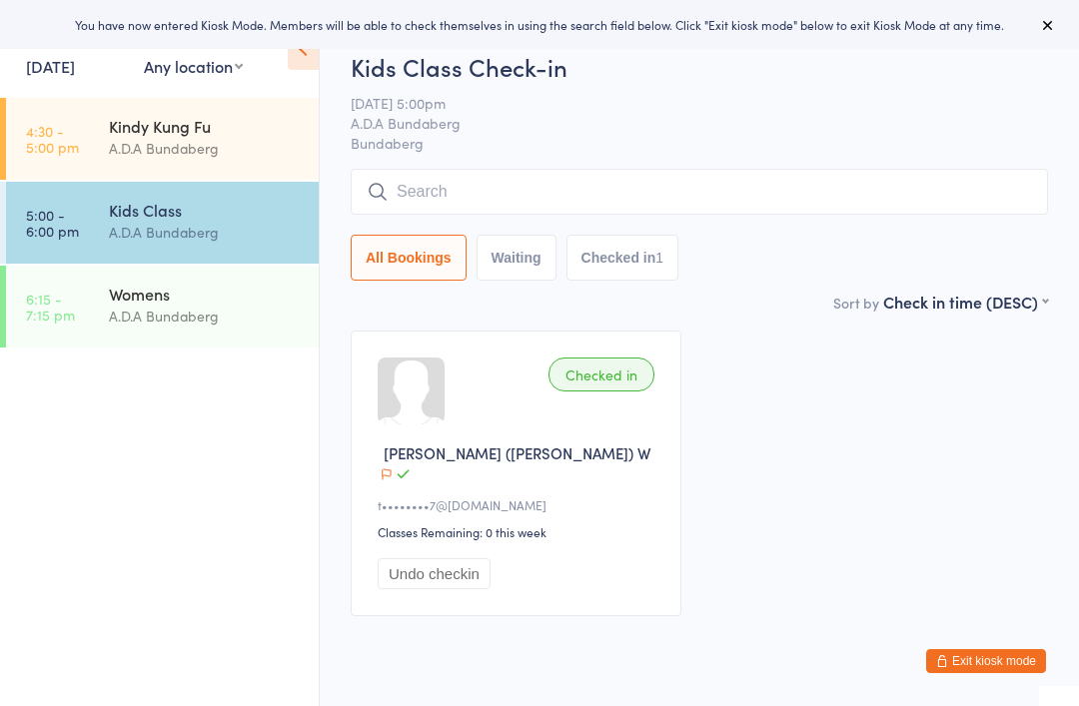
click at [471, 187] on input "search" at bounding box center [699, 192] width 697 height 46
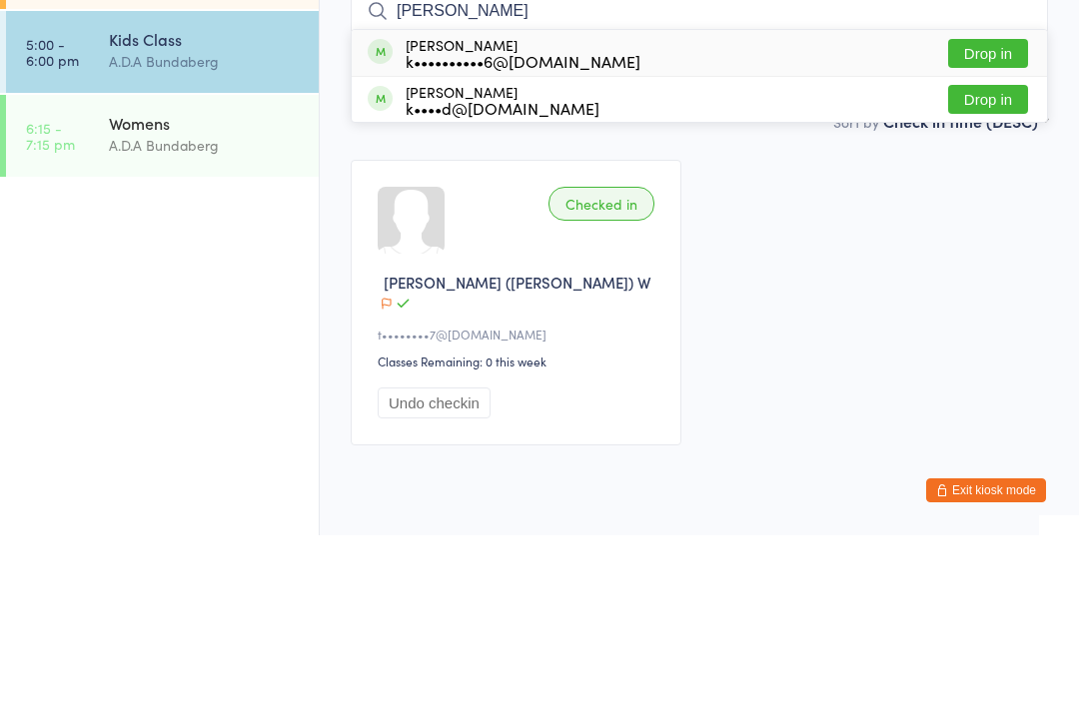
type input "Bailey"
click at [1001, 210] on button "Drop in" at bounding box center [988, 224] width 80 height 29
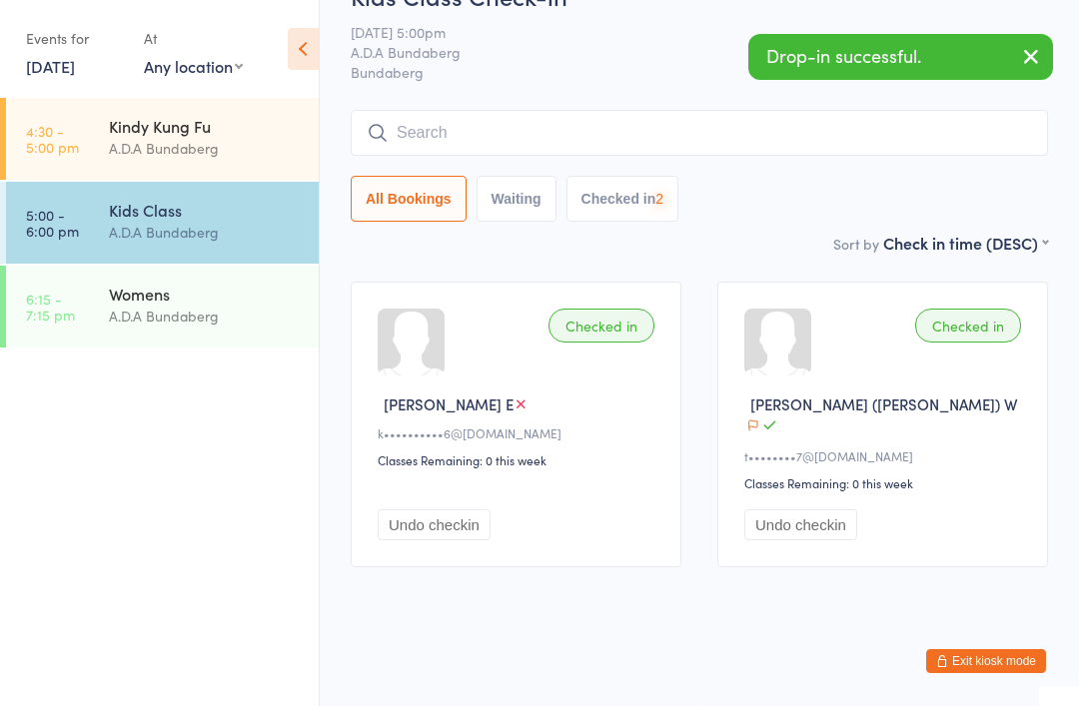
click at [460, 128] on input "search" at bounding box center [699, 133] width 697 height 46
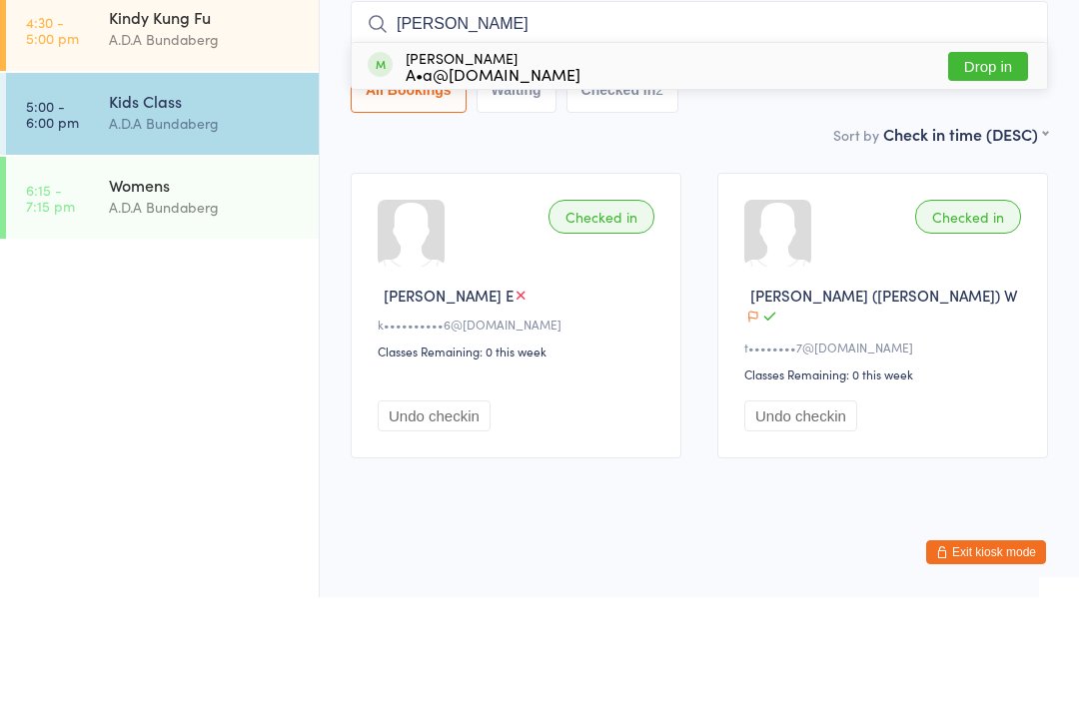
type input "Tamika"
click at [994, 161] on button "Drop in" at bounding box center [988, 175] width 80 height 29
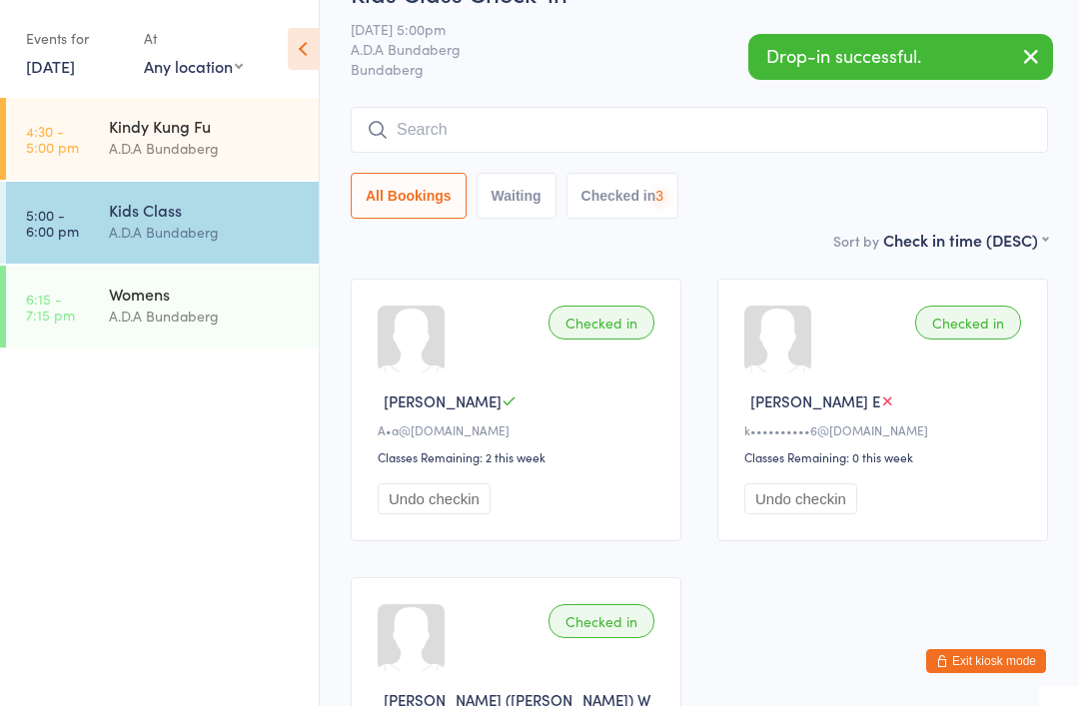
click at [474, 128] on input "search" at bounding box center [699, 130] width 697 height 46
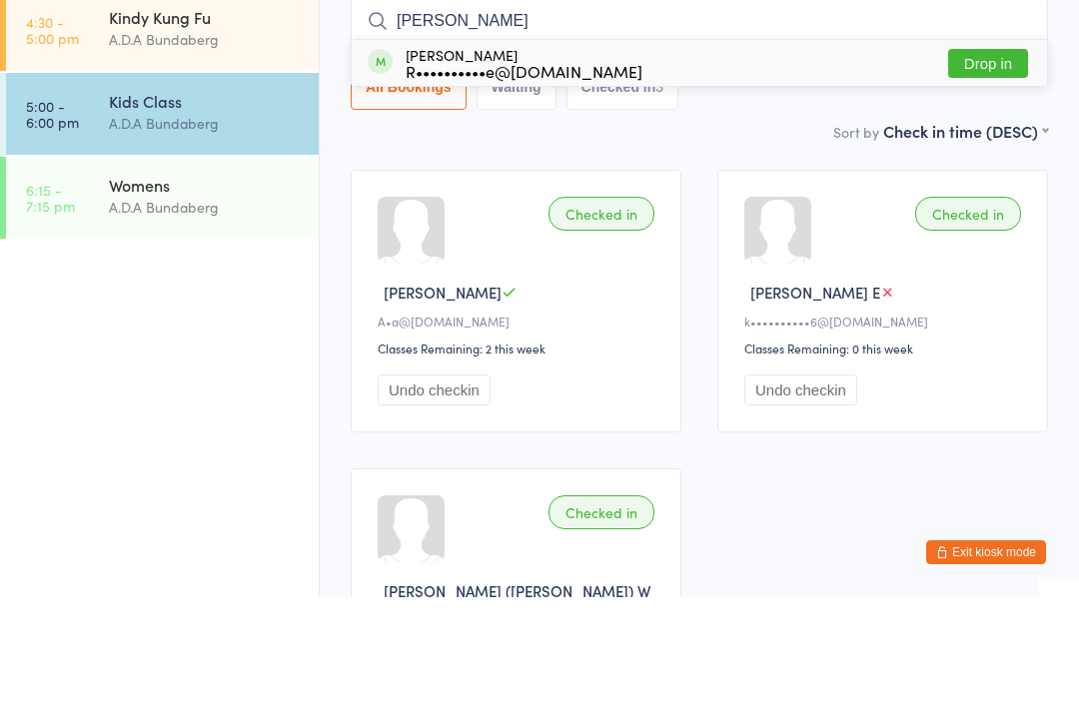
type input "Xavier"
click at [1004, 158] on button "Drop in" at bounding box center [988, 172] width 80 height 29
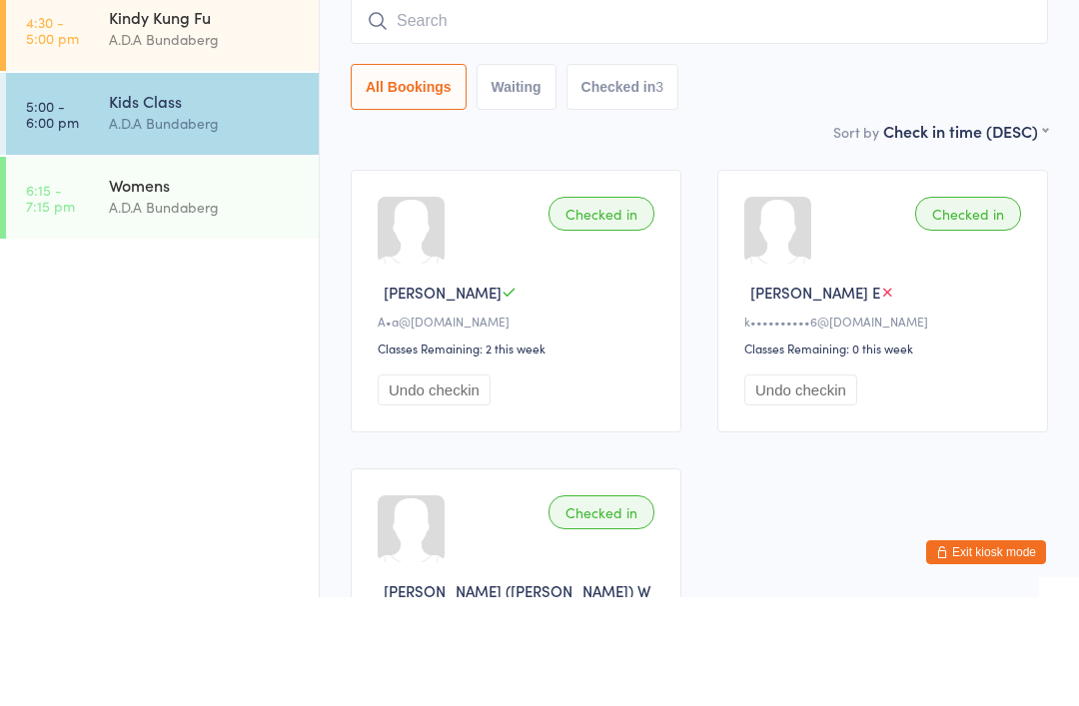
scroll to position [161, 0]
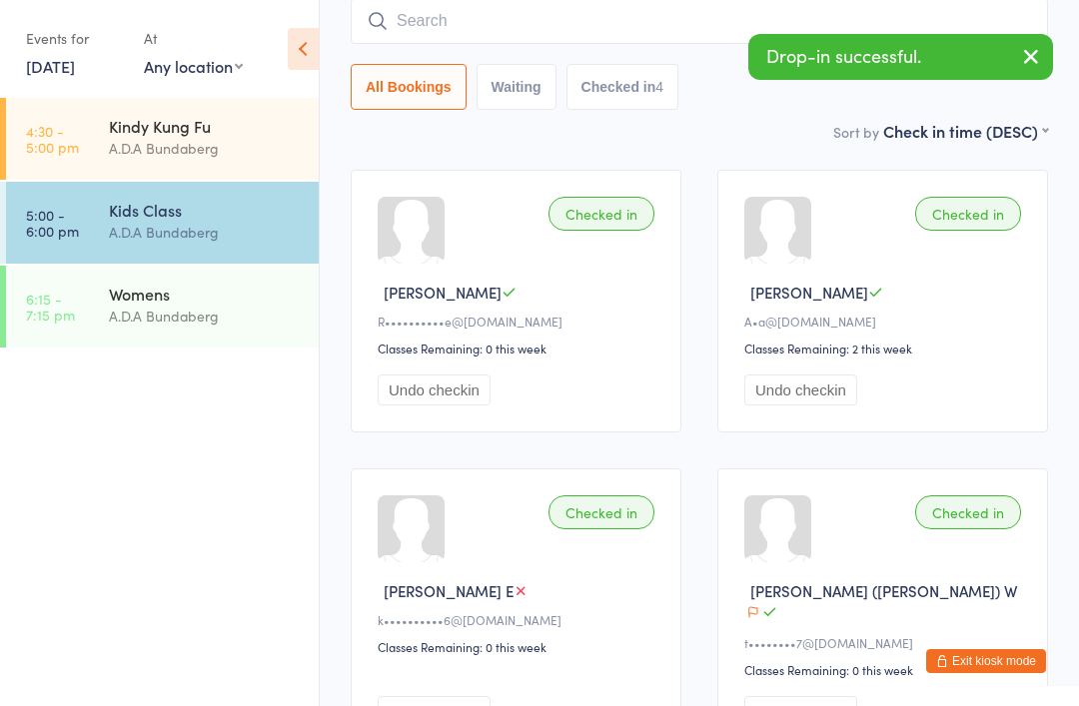
click at [405, 19] on input "search" at bounding box center [699, 21] width 697 height 46
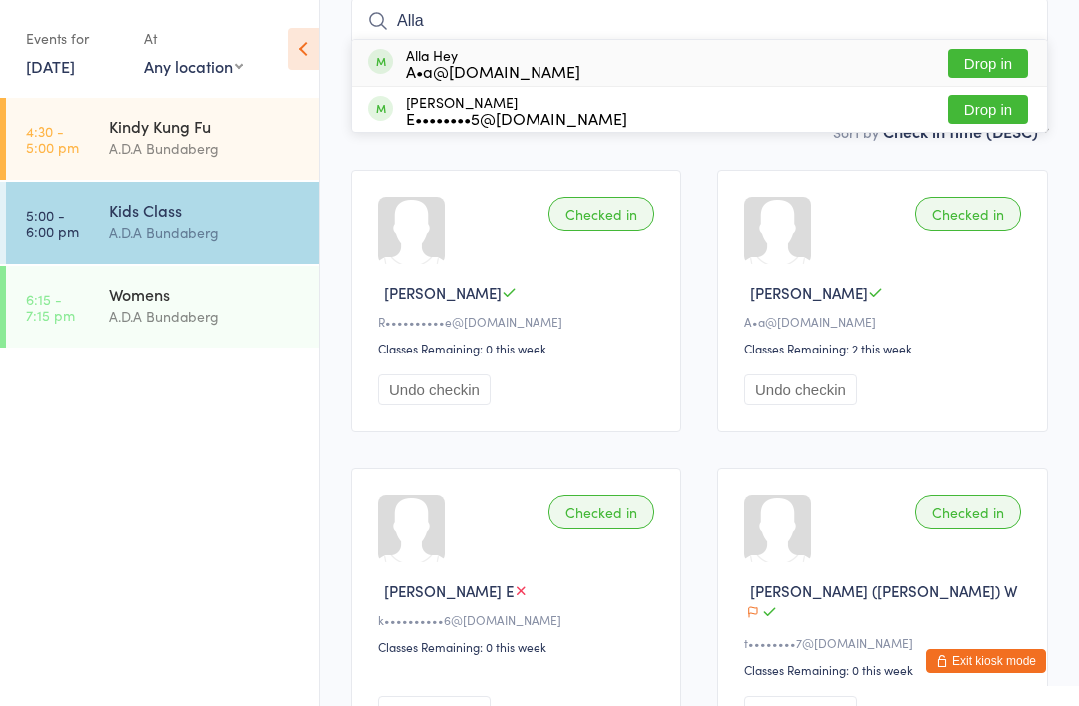
type input "Alla"
click at [988, 62] on button "Drop in" at bounding box center [988, 63] width 80 height 29
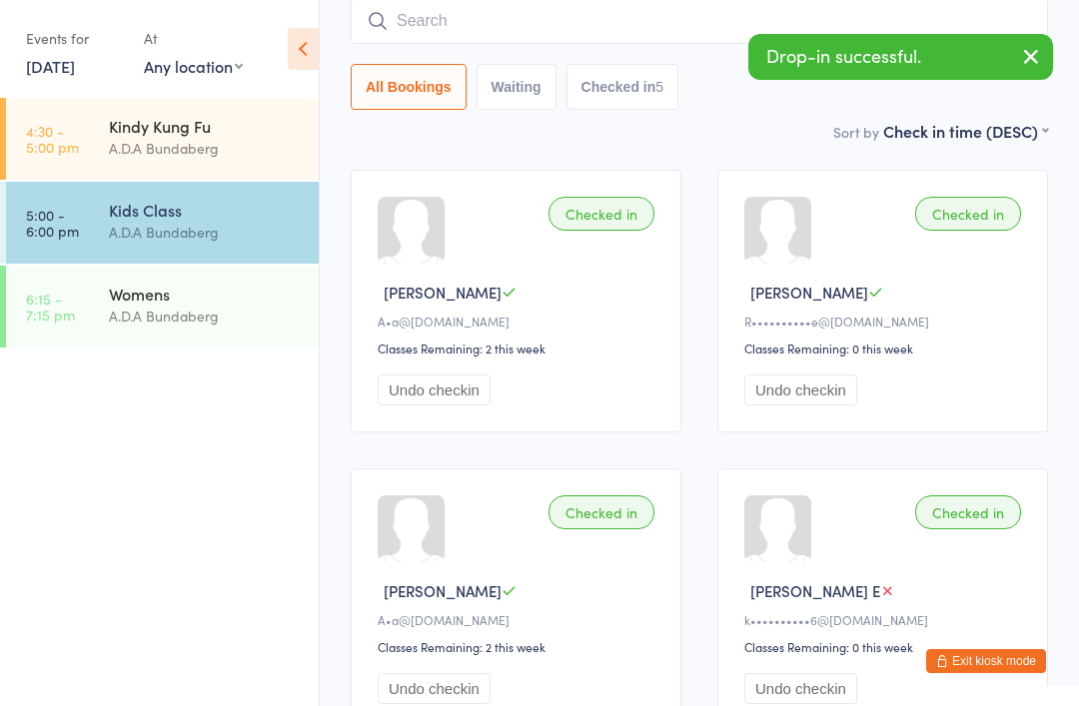
click at [216, 139] on div "A.D.A Bundaberg" at bounding box center [205, 148] width 193 height 23
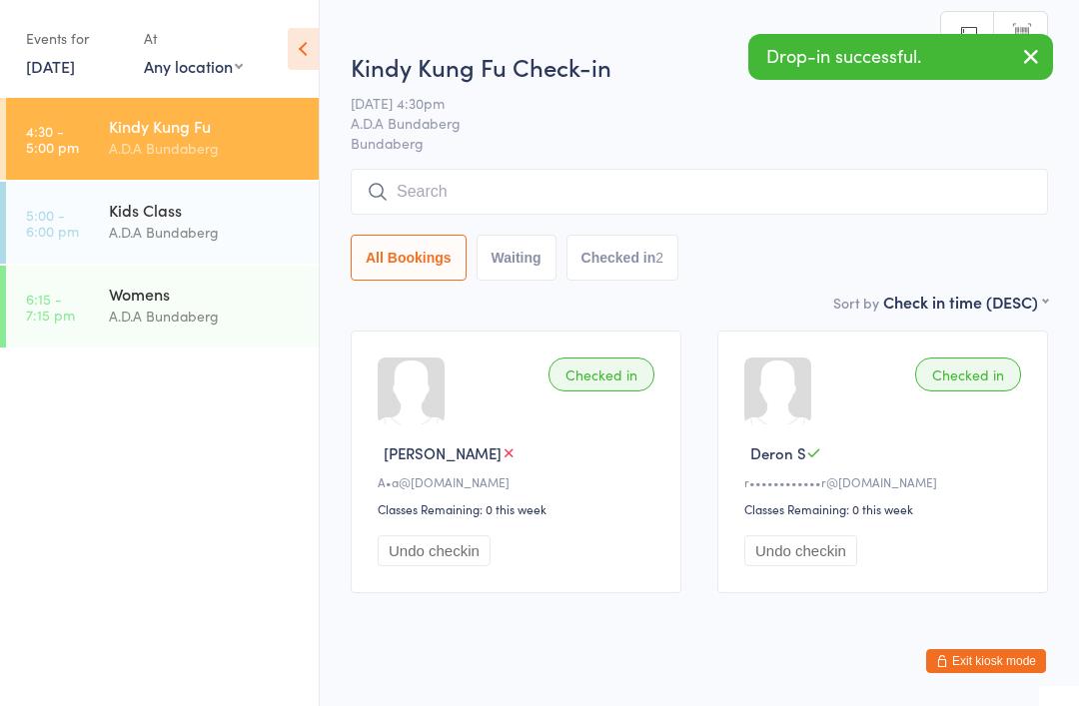
click at [204, 228] on div "A.D.A Bundaberg" at bounding box center [205, 232] width 193 height 23
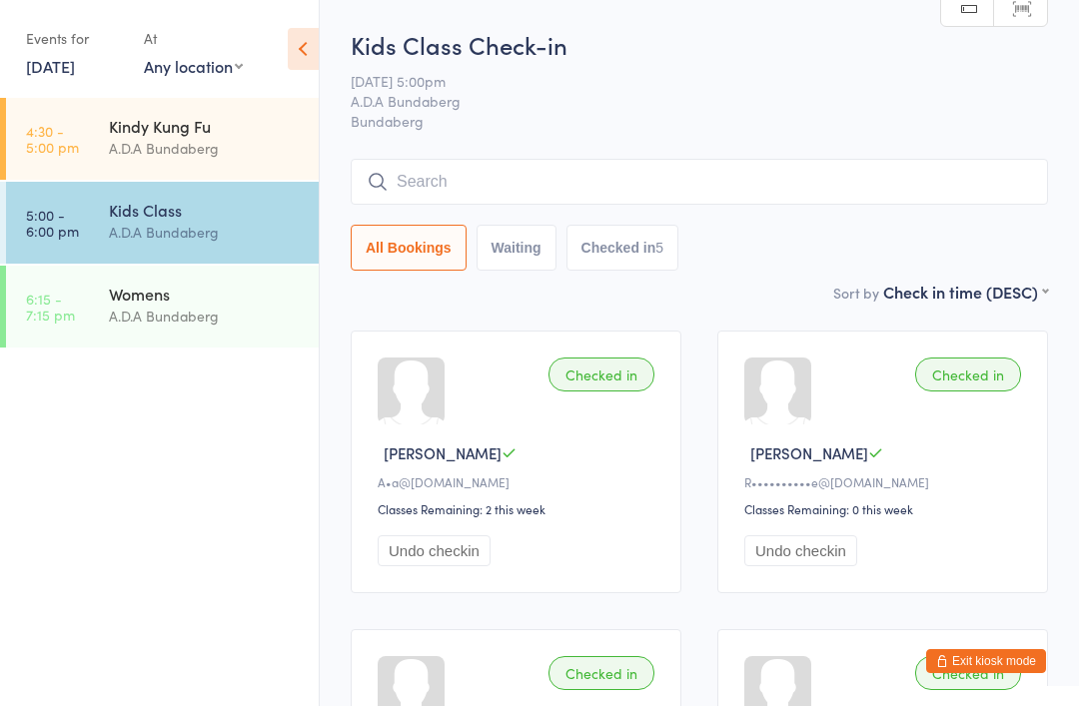
click at [422, 165] on input "search" at bounding box center [699, 182] width 697 height 46
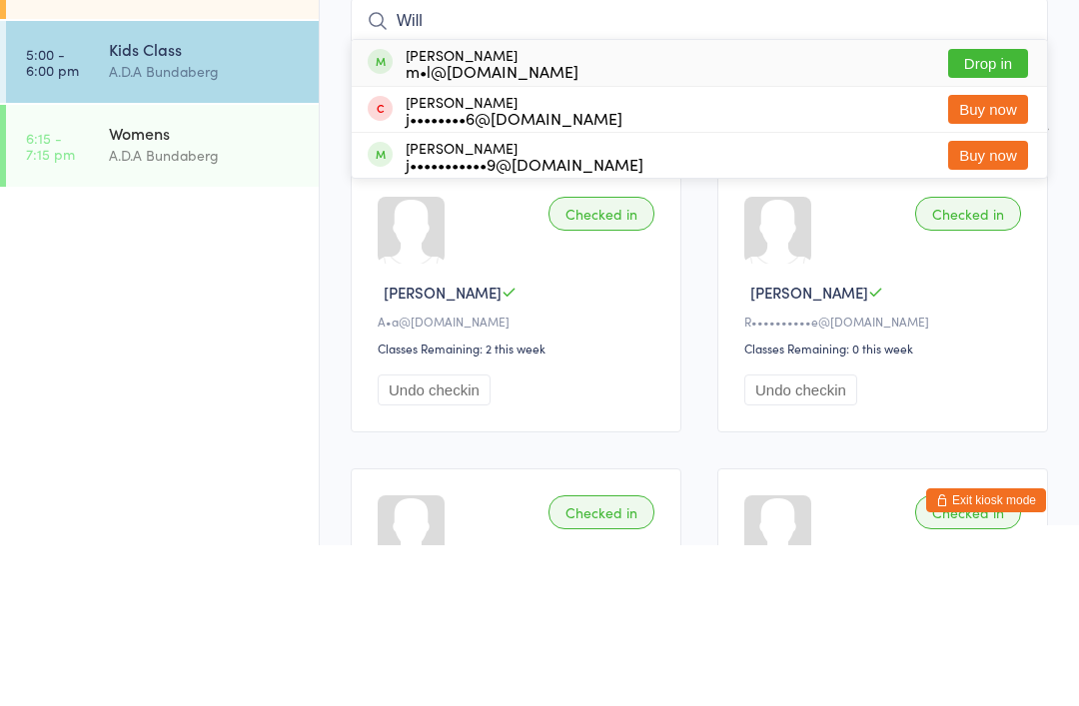
click at [996, 159] on input "Will" at bounding box center [699, 182] width 697 height 46
type input "Will"
click at [1007, 210] on button "Drop in" at bounding box center [988, 224] width 80 height 29
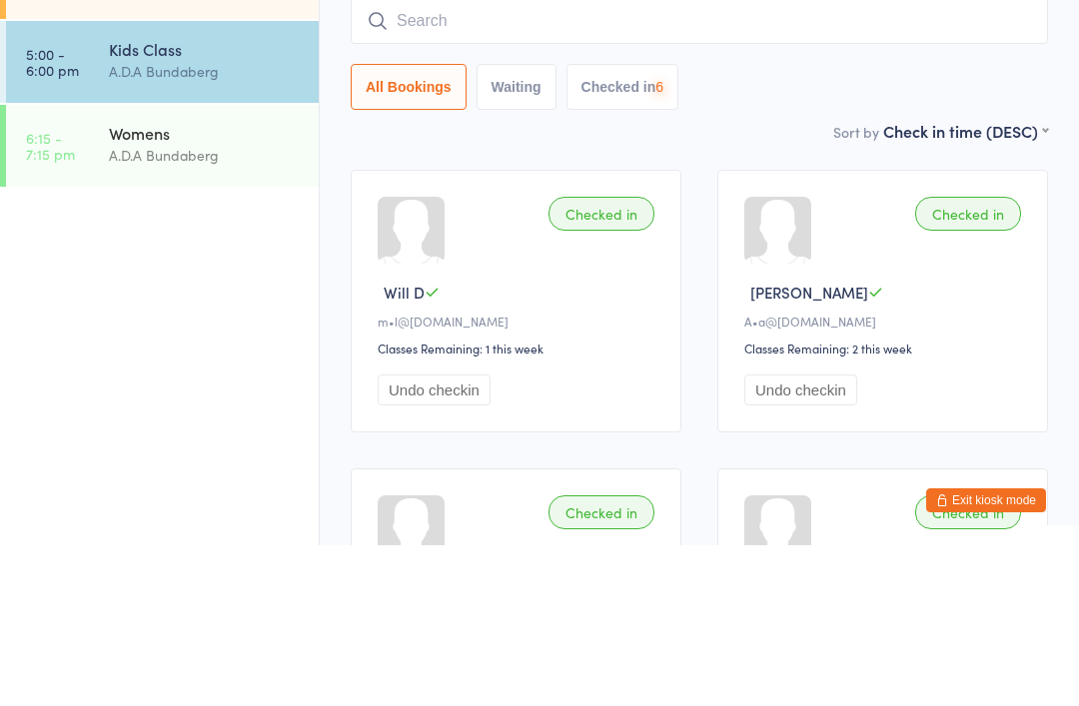
click at [442, 159] on input "search" at bounding box center [699, 182] width 697 height 46
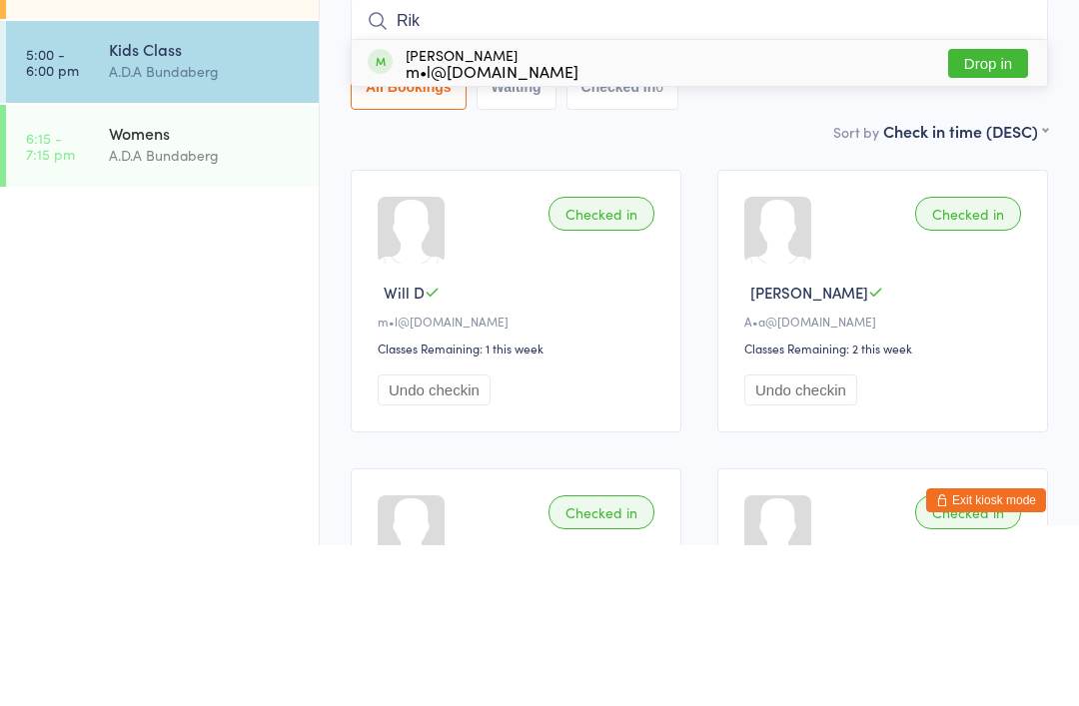
type input "Rik"
click at [1002, 210] on button "Drop in" at bounding box center [988, 224] width 80 height 29
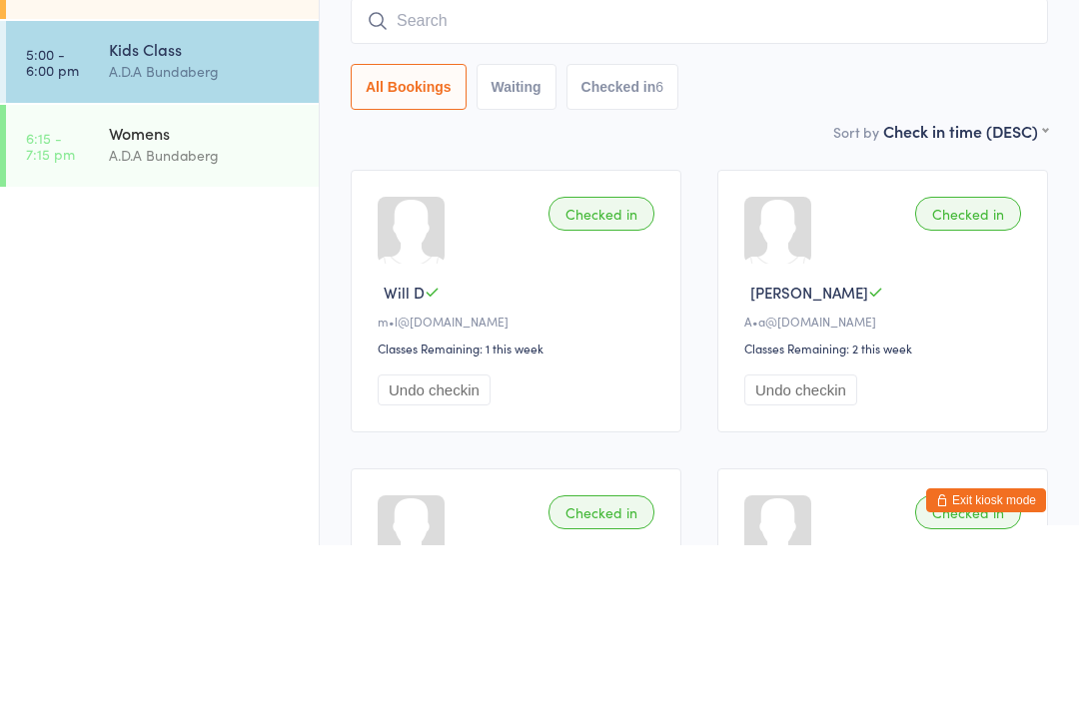
scroll to position [161, 0]
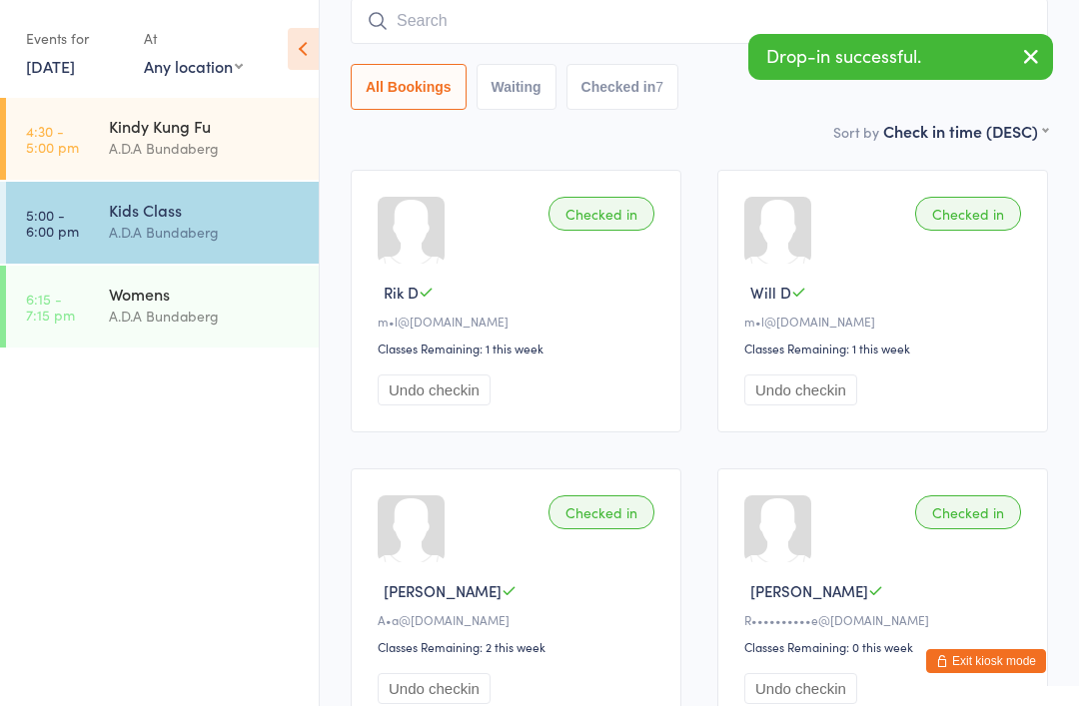
click at [478, 22] on input "search" at bounding box center [699, 21] width 697 height 46
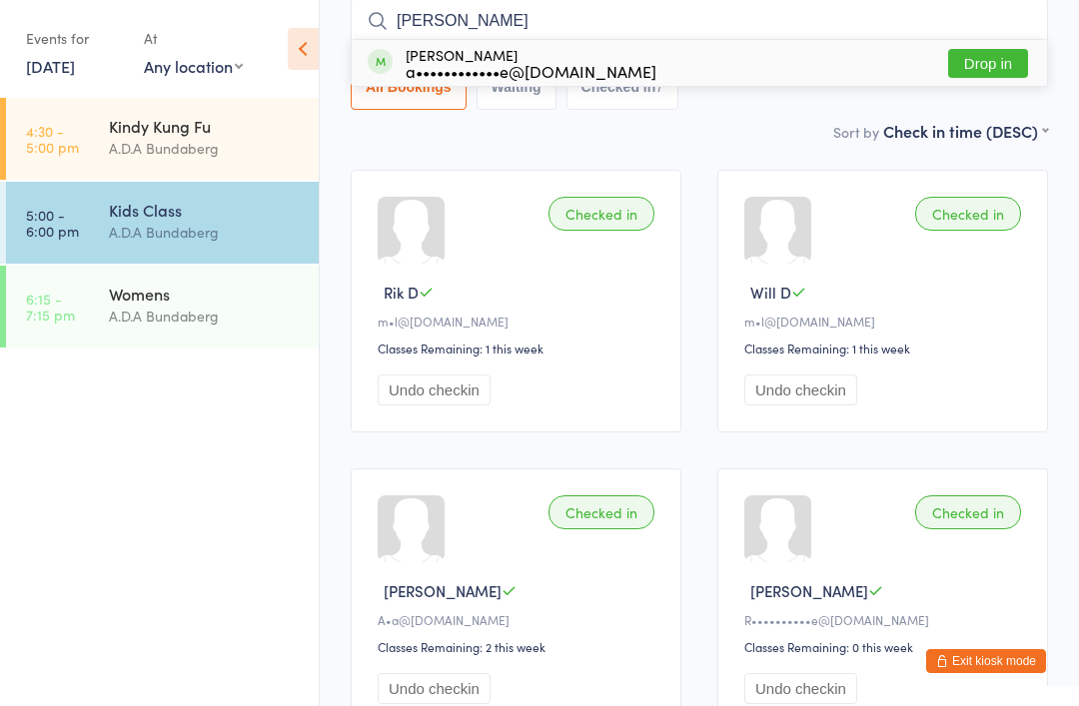
type input "Dylan"
click at [991, 63] on button "Drop in" at bounding box center [988, 63] width 80 height 29
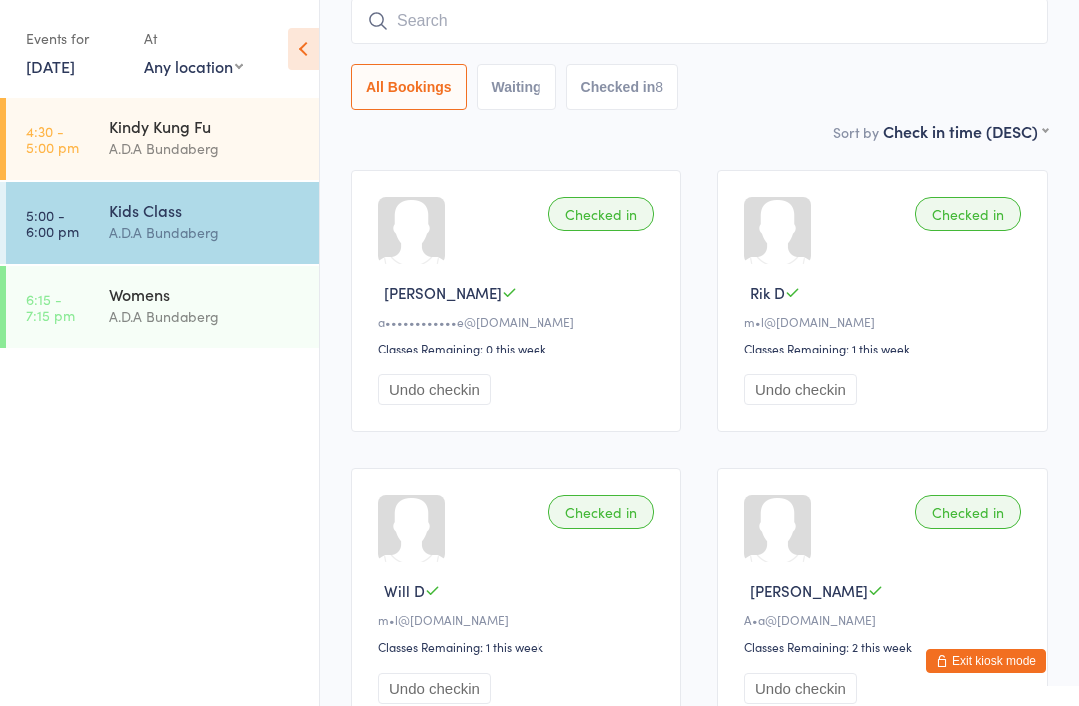
click at [436, 8] on input "search" at bounding box center [699, 21] width 697 height 46
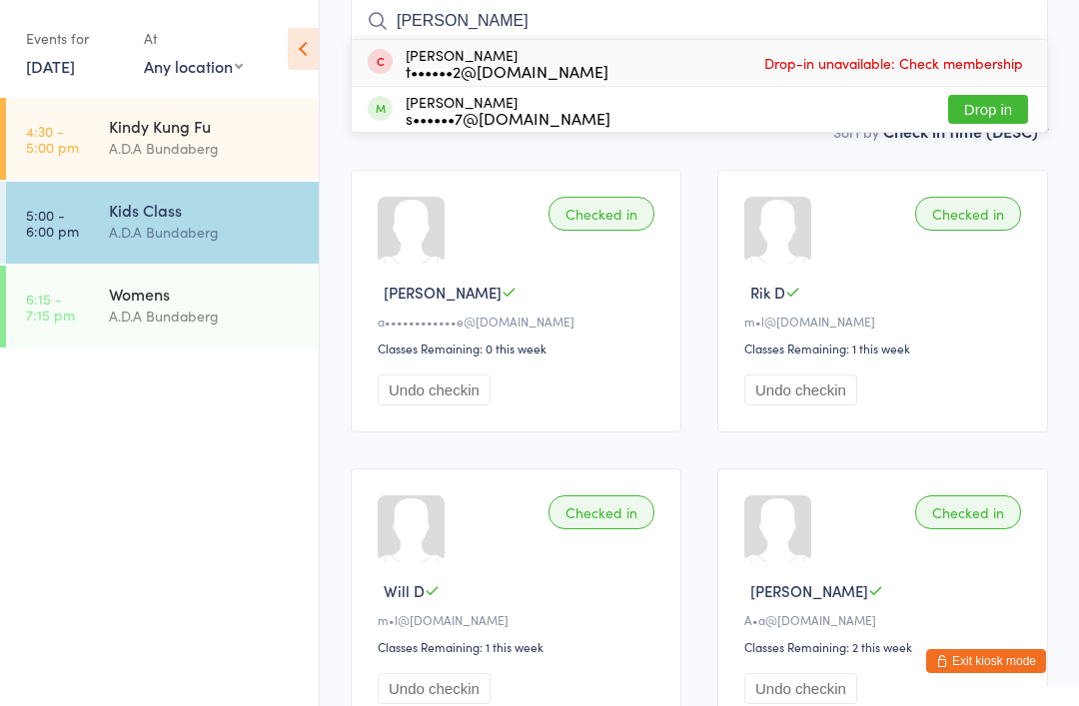
type input "Oliver"
click at [999, 116] on button "Drop in" at bounding box center [988, 109] width 80 height 29
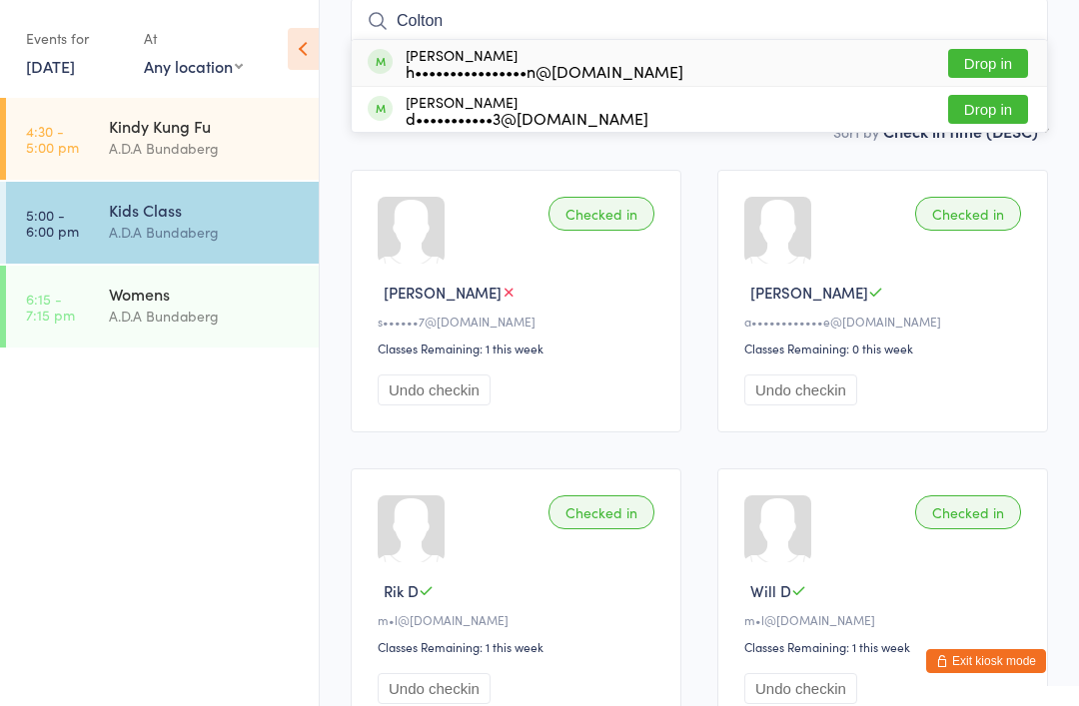
type input "Colton"
click at [991, 52] on button "Drop in" at bounding box center [988, 63] width 80 height 29
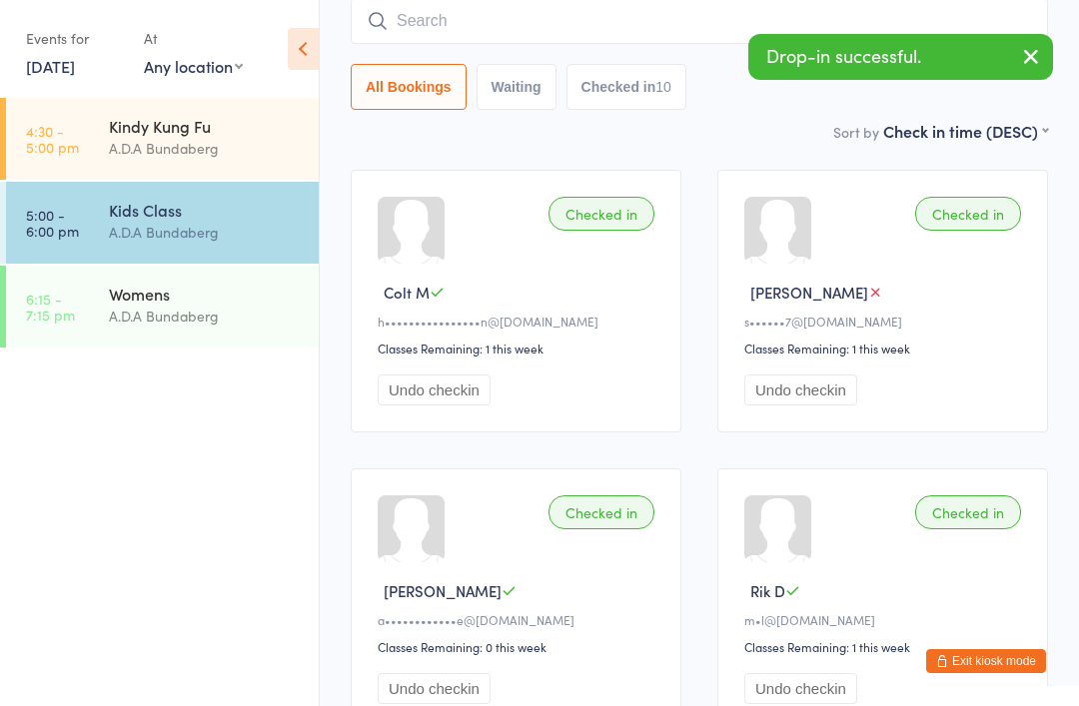
click at [471, 23] on input "search" at bounding box center [699, 21] width 697 height 46
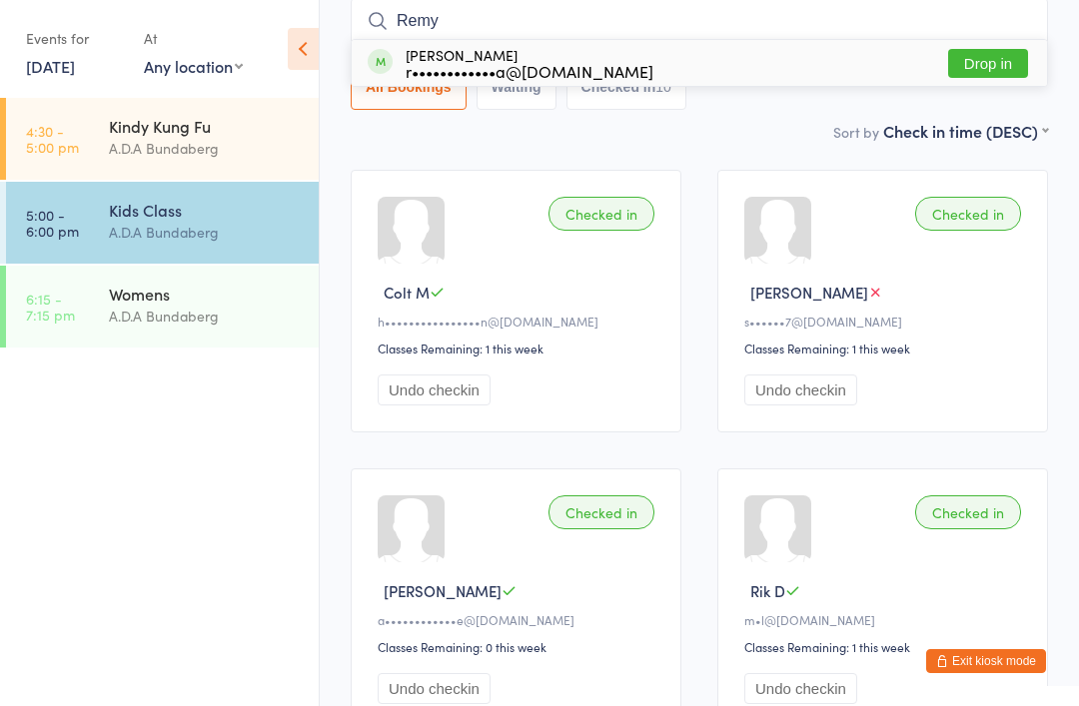
type input "Remy"
click at [991, 54] on button "Drop in" at bounding box center [988, 63] width 80 height 29
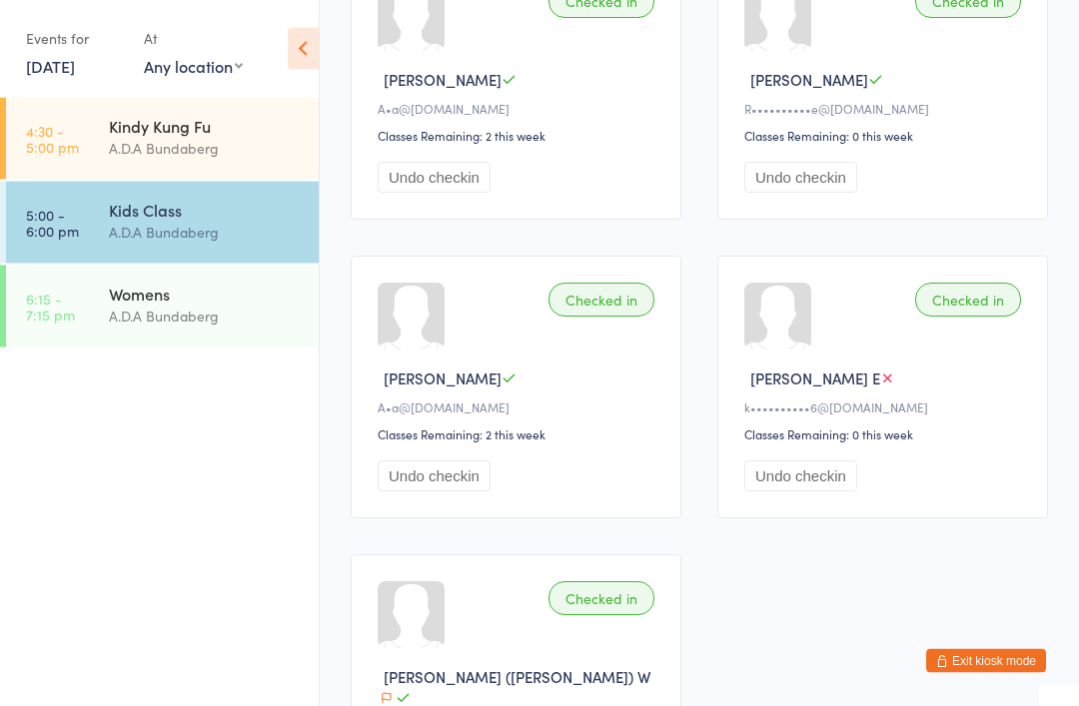
scroll to position [1270, 0]
click at [436, 491] on button "Undo checkin" at bounding box center [434, 476] width 113 height 31
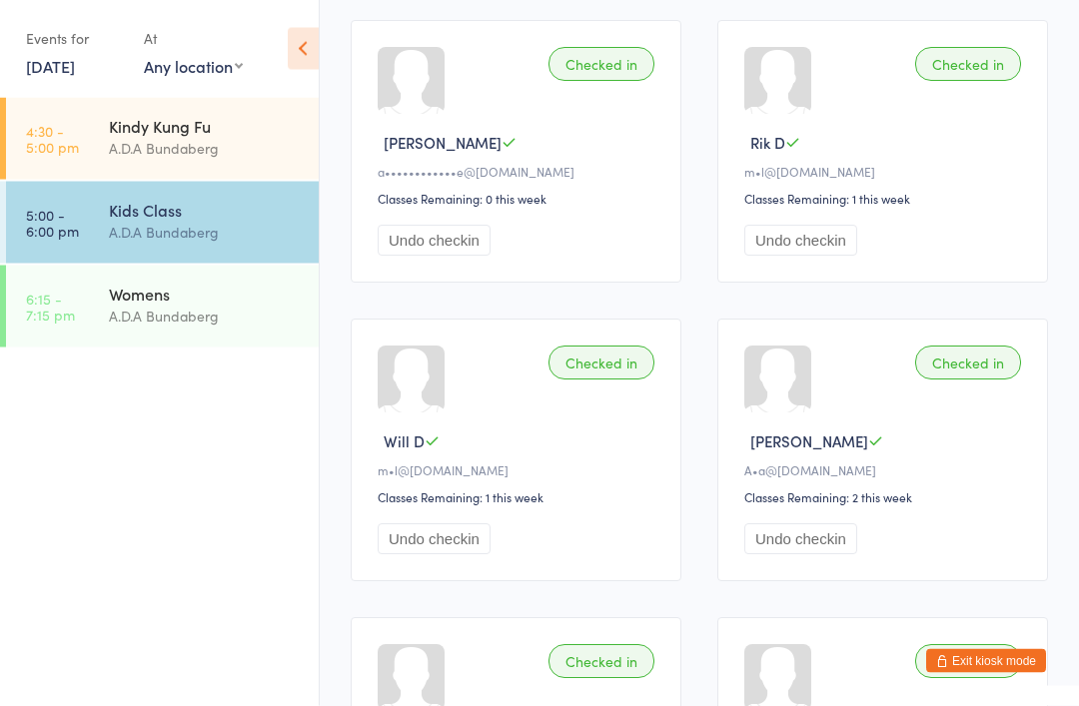
scroll to position [909, 0]
click at [1003, 673] on button "Exit kiosk mode" at bounding box center [986, 661] width 120 height 24
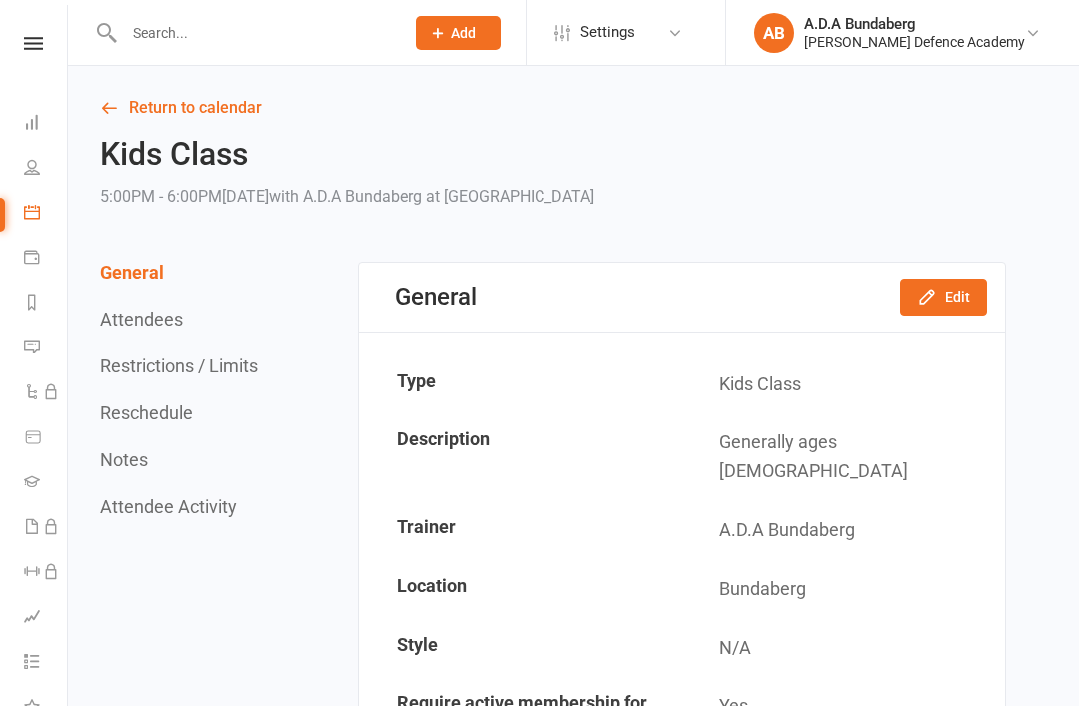
click at [30, 47] on icon at bounding box center [33, 43] width 19 height 13
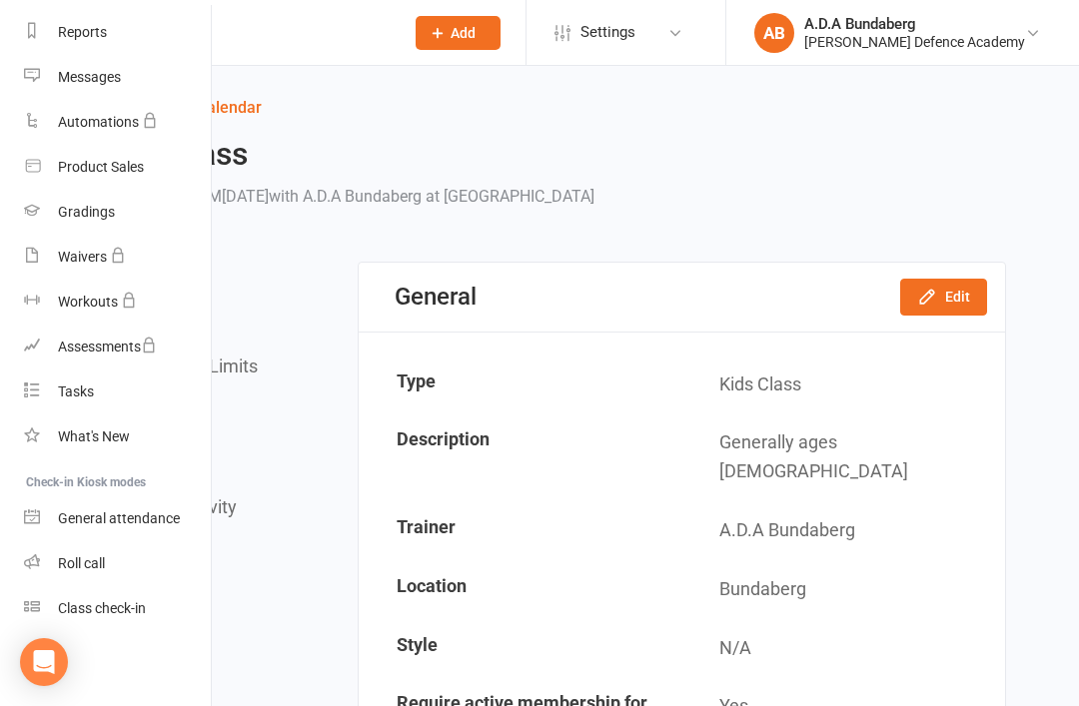
scroll to position [255, 0]
click at [131, 604] on div "Class check-in" at bounding box center [102, 608] width 88 height 16
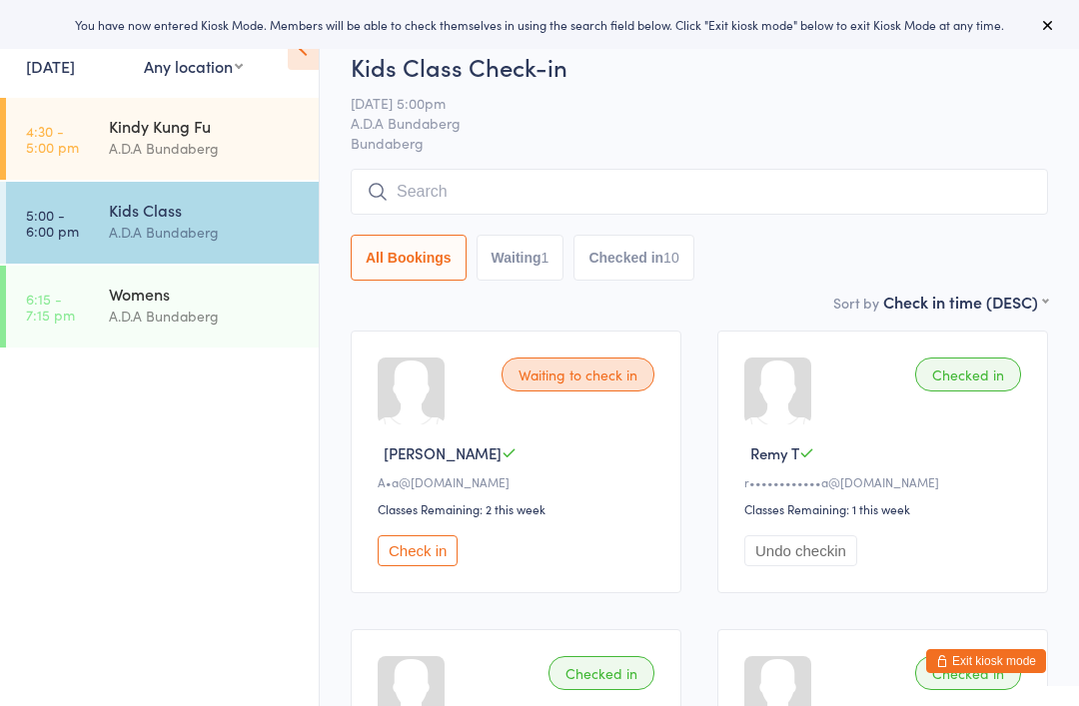
click at [537, 259] on button "Waiting 1" at bounding box center [521, 258] width 88 height 46
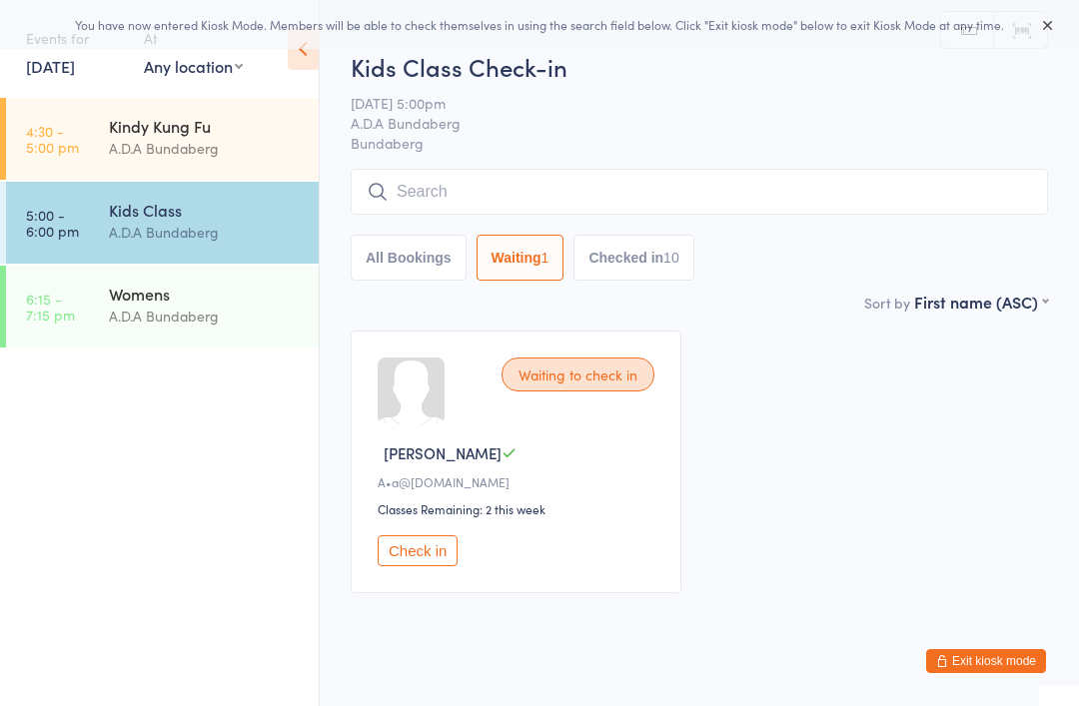
click at [395, 262] on button "All Bookings" at bounding box center [409, 258] width 116 height 46
select select "5"
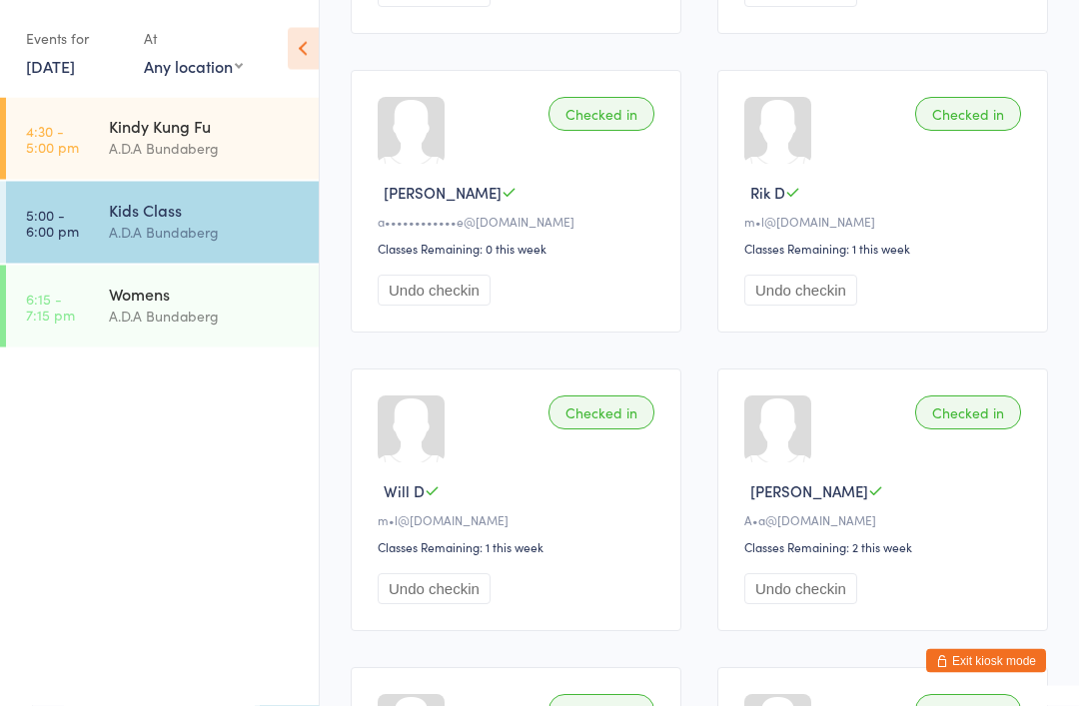
scroll to position [873, 0]
